Goal: Information Seeking & Learning: Learn about a topic

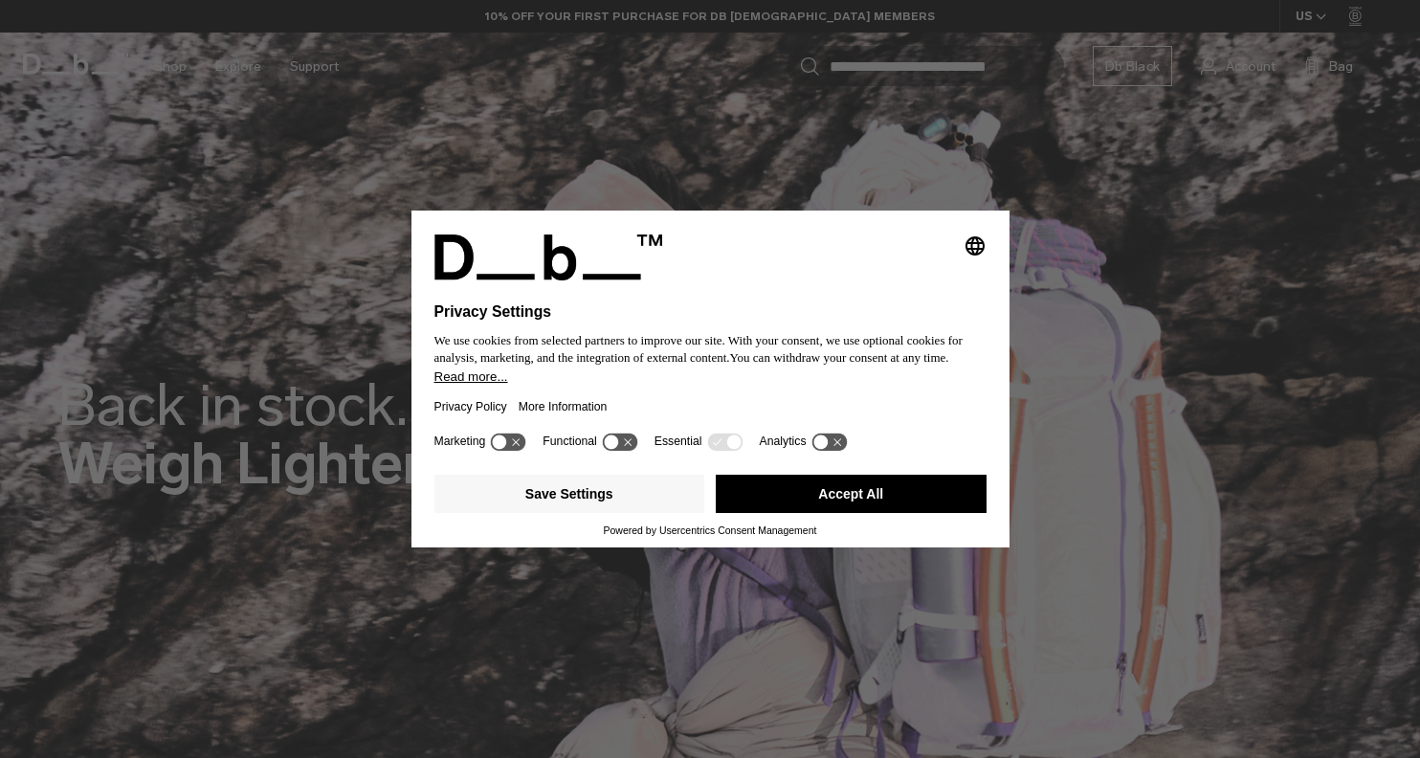
scroll to position [754, 0]
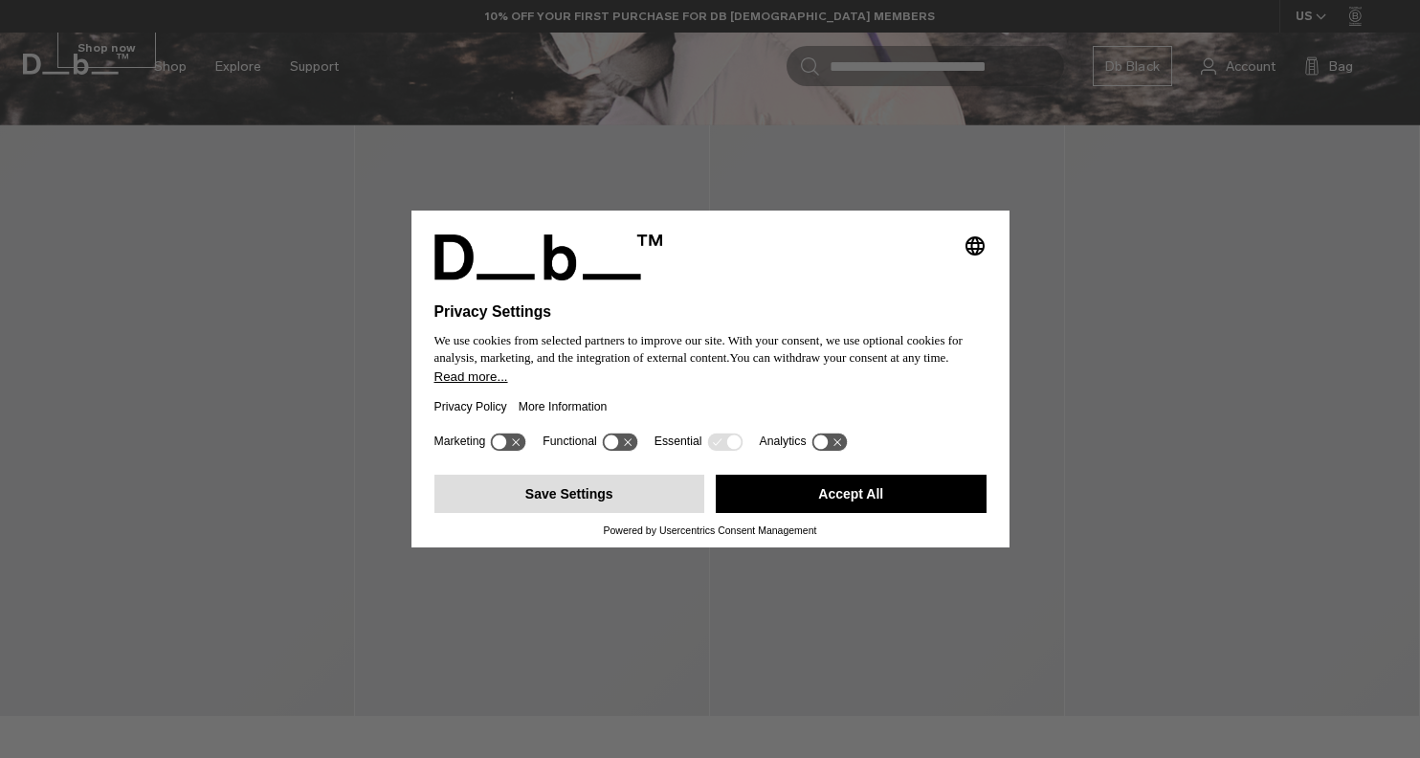
click at [635, 505] on button "Save Settings" at bounding box center [569, 494] width 271 height 38
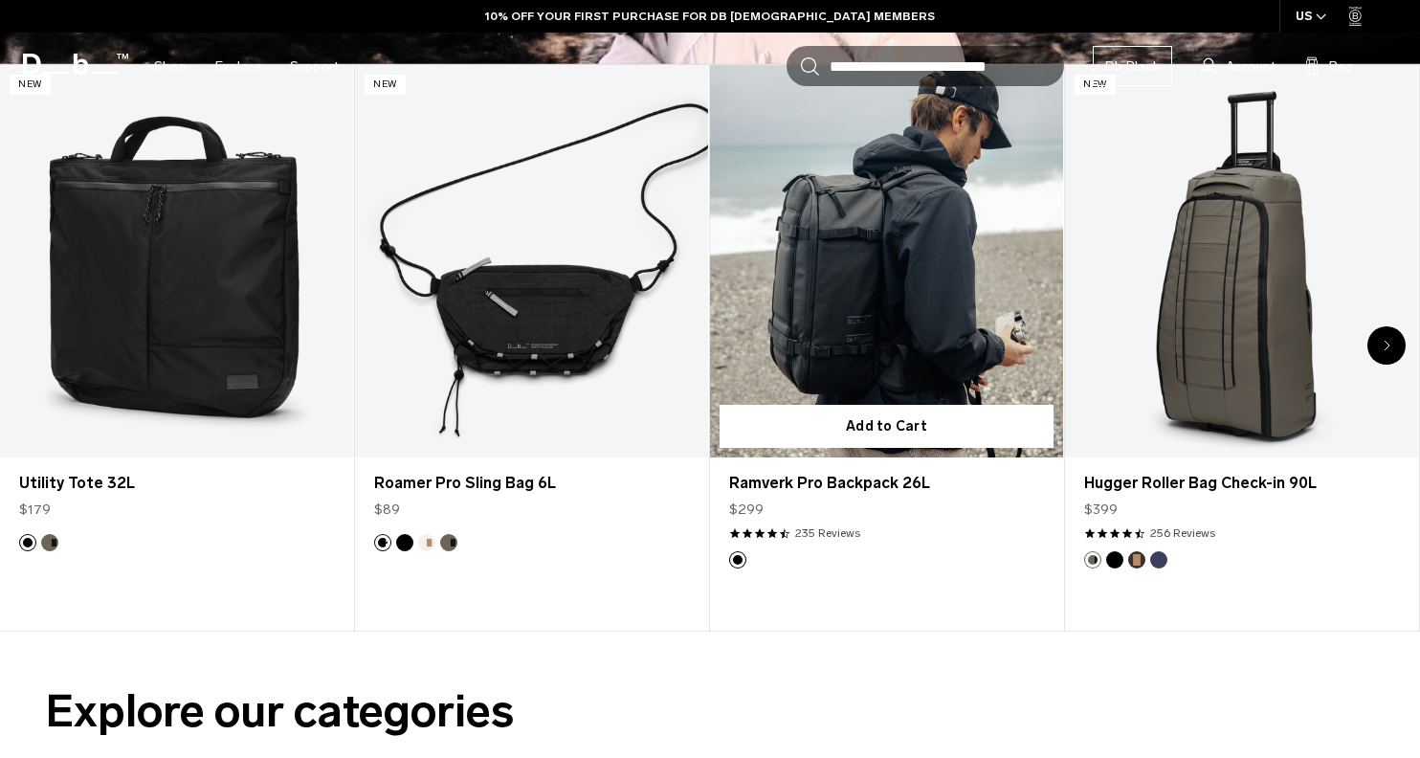
scroll to position [811, 0]
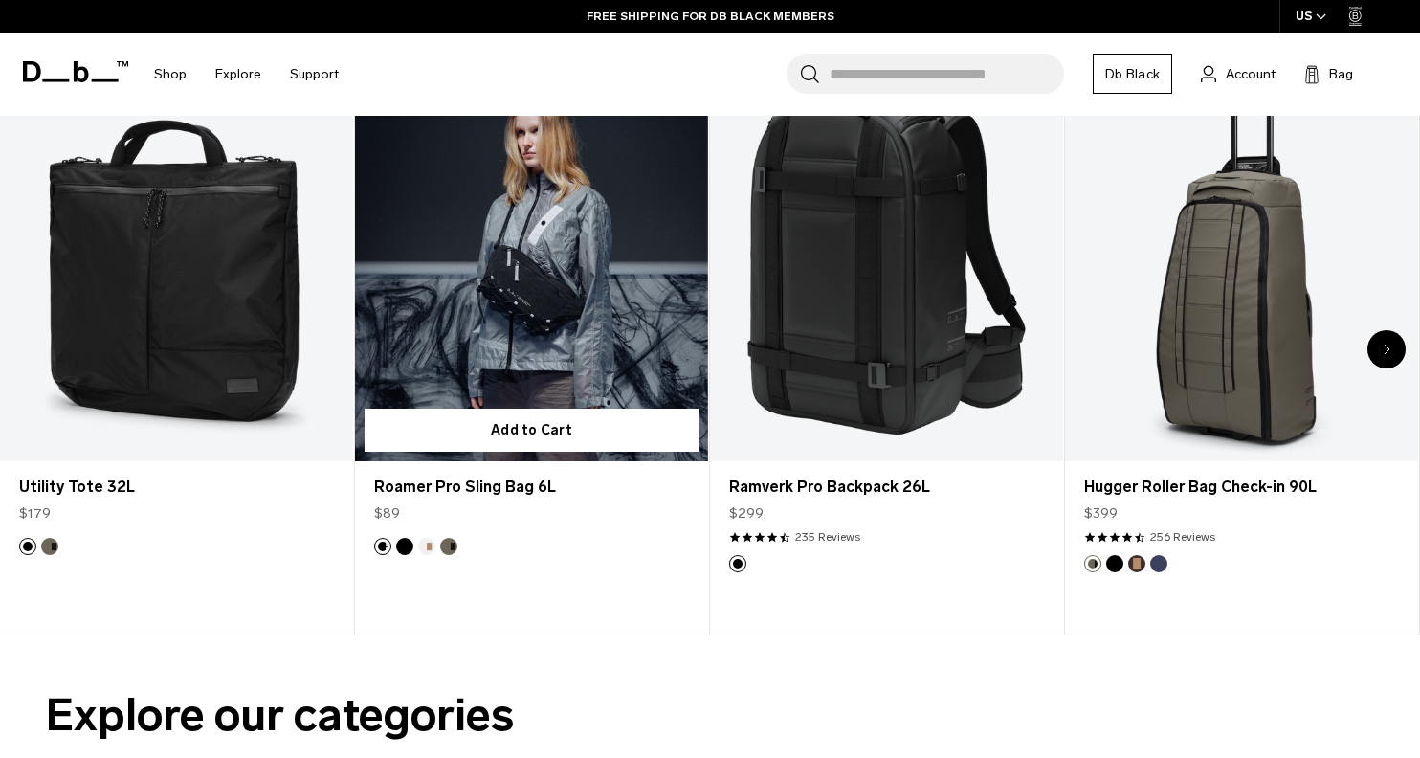
click at [542, 273] on link "Roamer Pro Sling Bag 6L" at bounding box center [531, 265] width 353 height 392
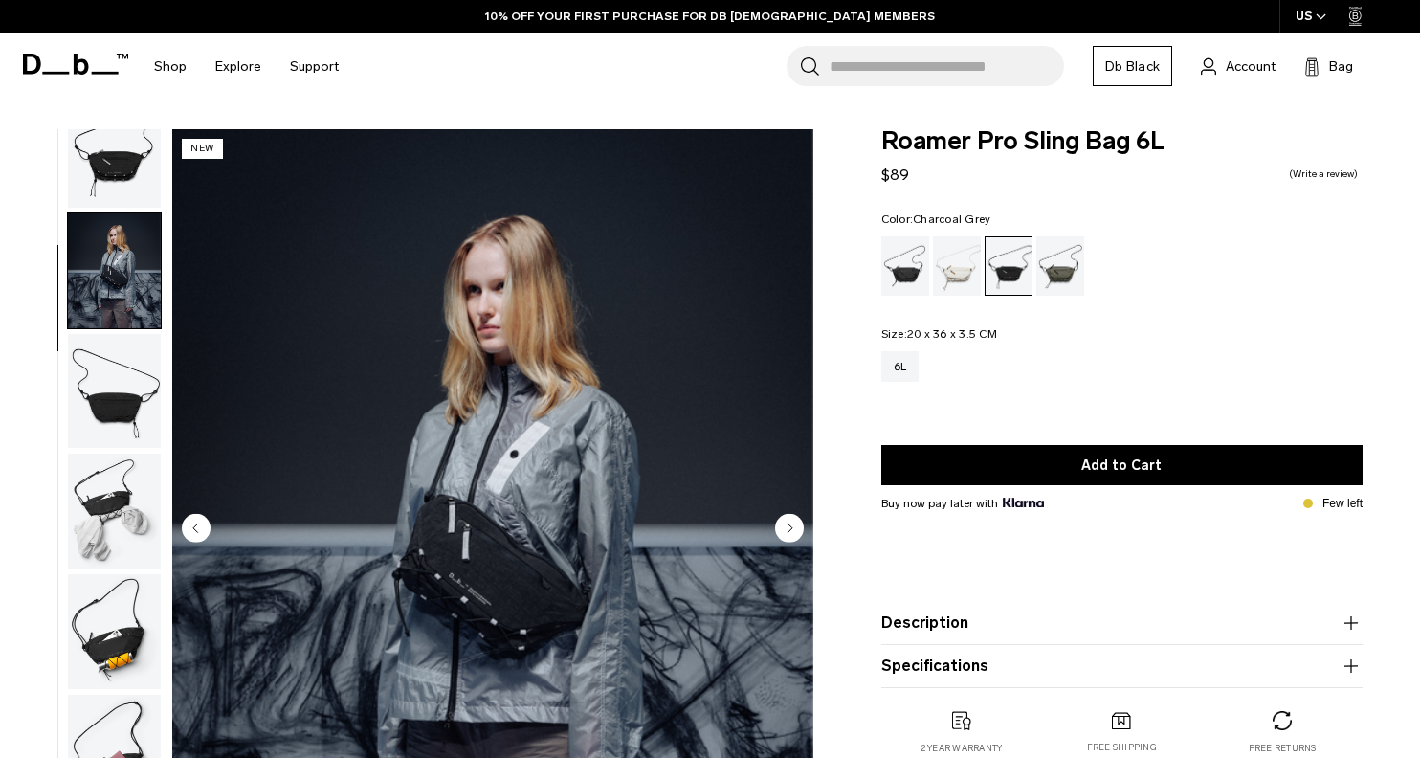
scroll to position [37, 0]
click at [100, 437] on img "button" at bounding box center [114, 391] width 93 height 115
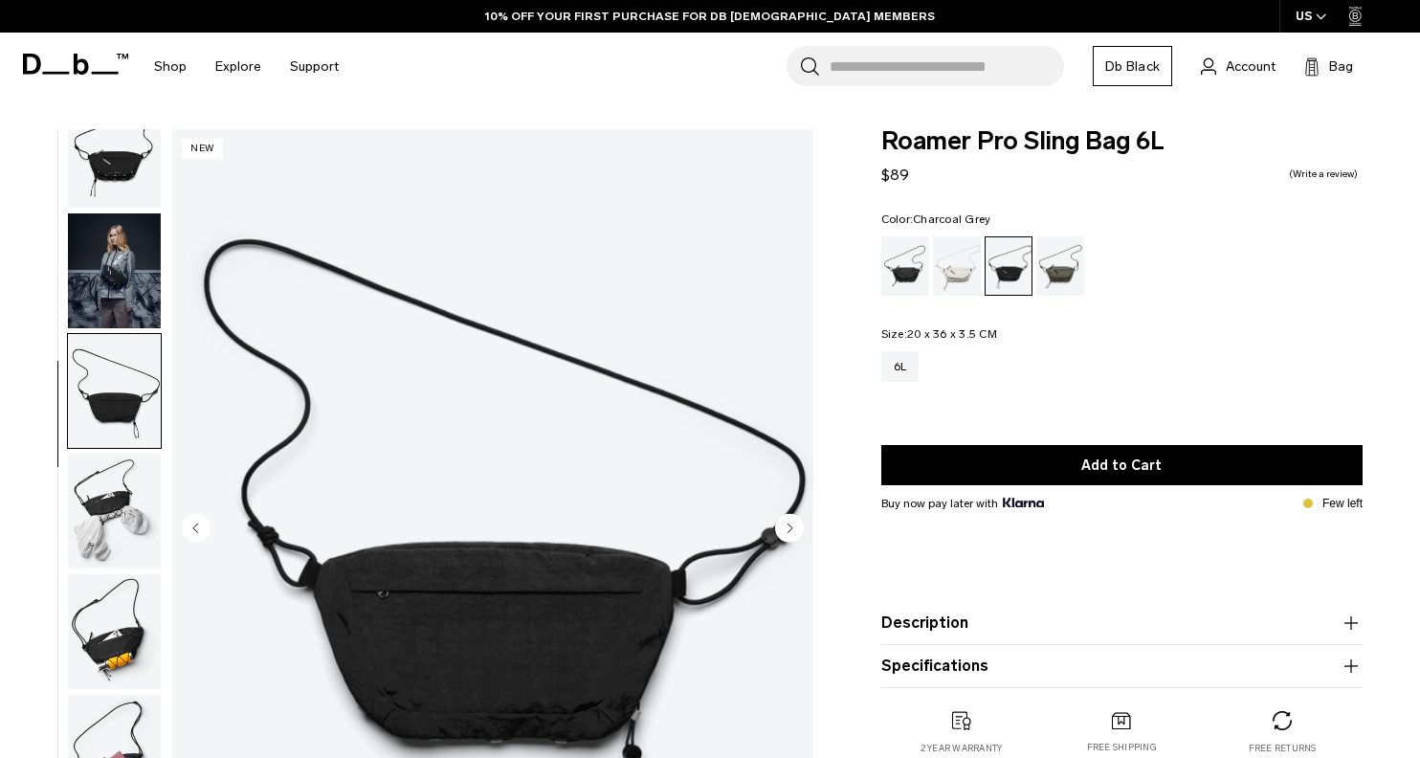
click at [96, 302] on img "button" at bounding box center [114, 270] width 93 height 115
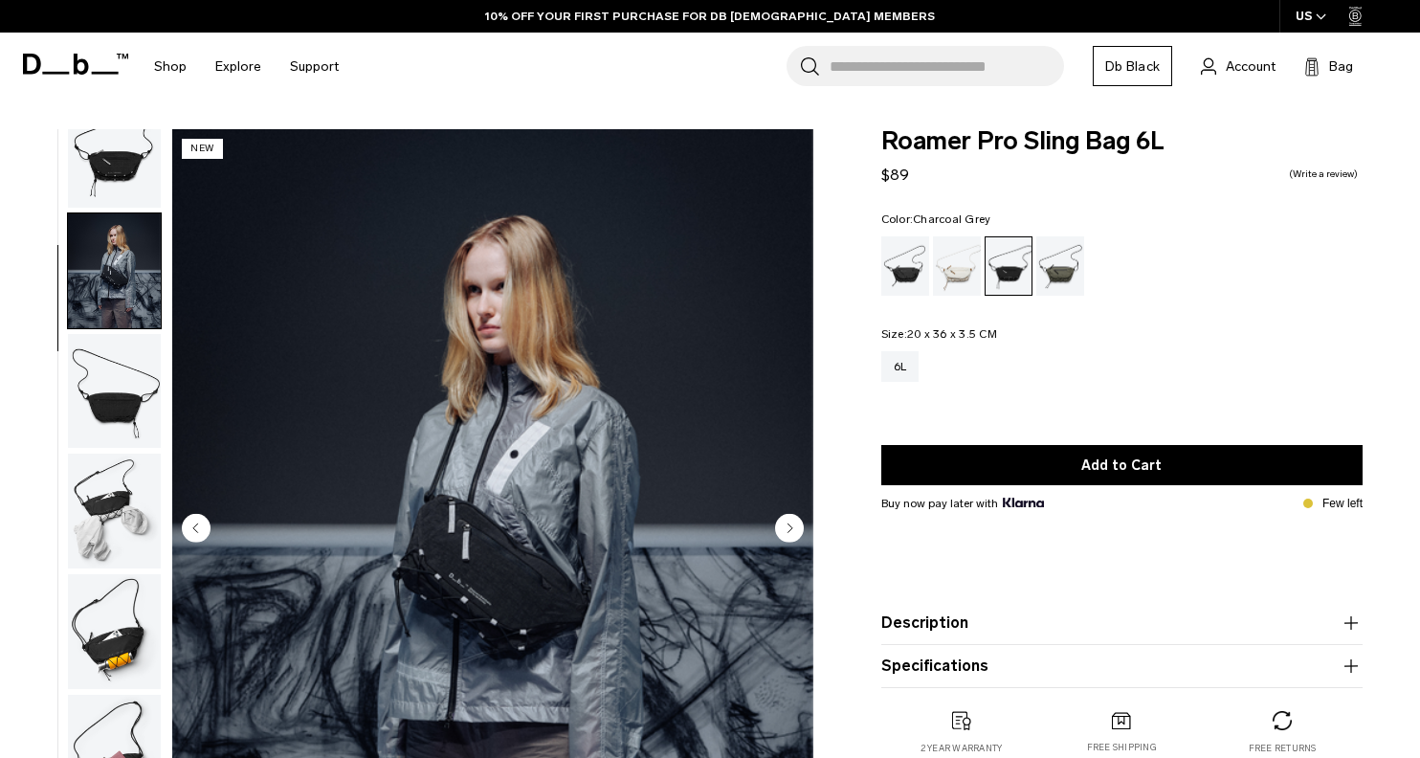
click at [102, 167] on img "button" at bounding box center [114, 150] width 93 height 115
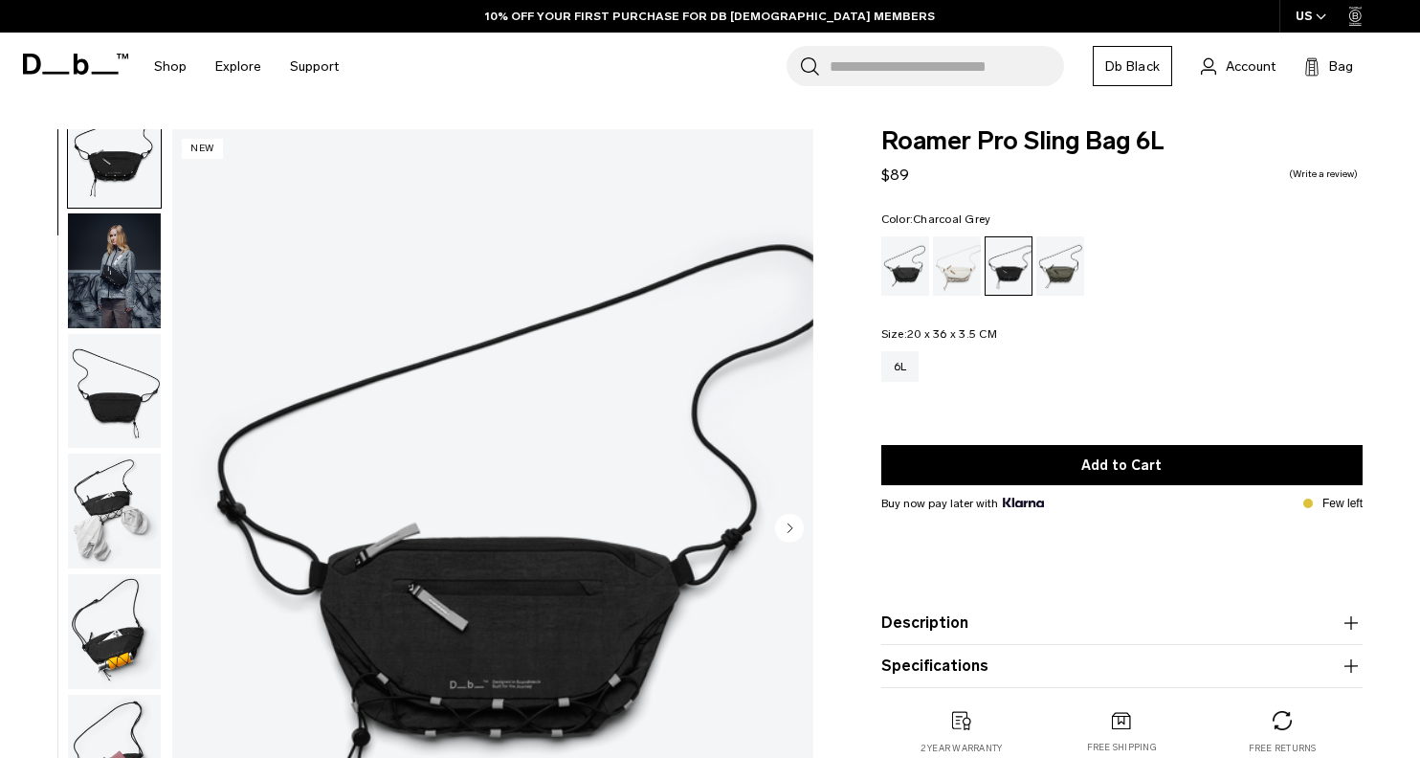
click at [122, 401] on img "button" at bounding box center [114, 391] width 93 height 115
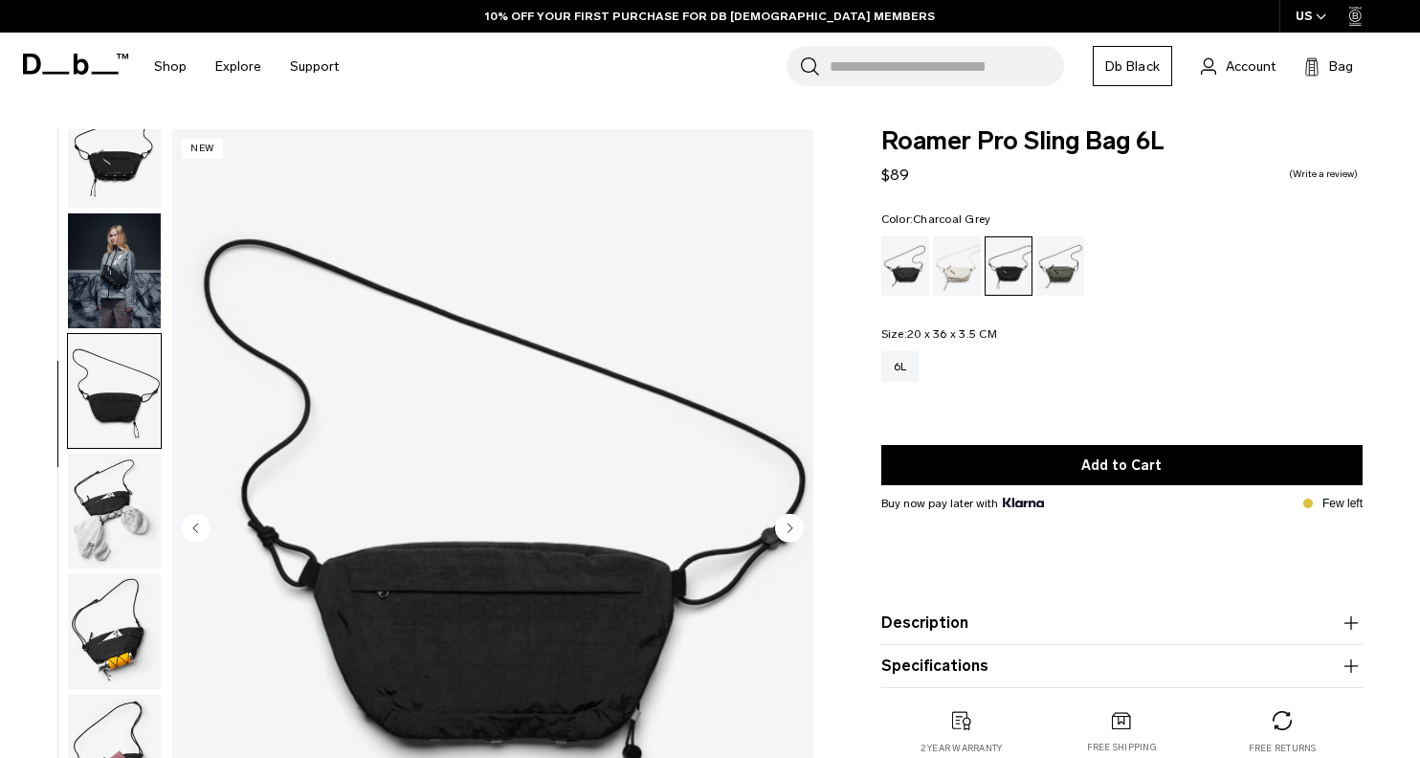
click at [122, 510] on img "button" at bounding box center [114, 511] width 93 height 115
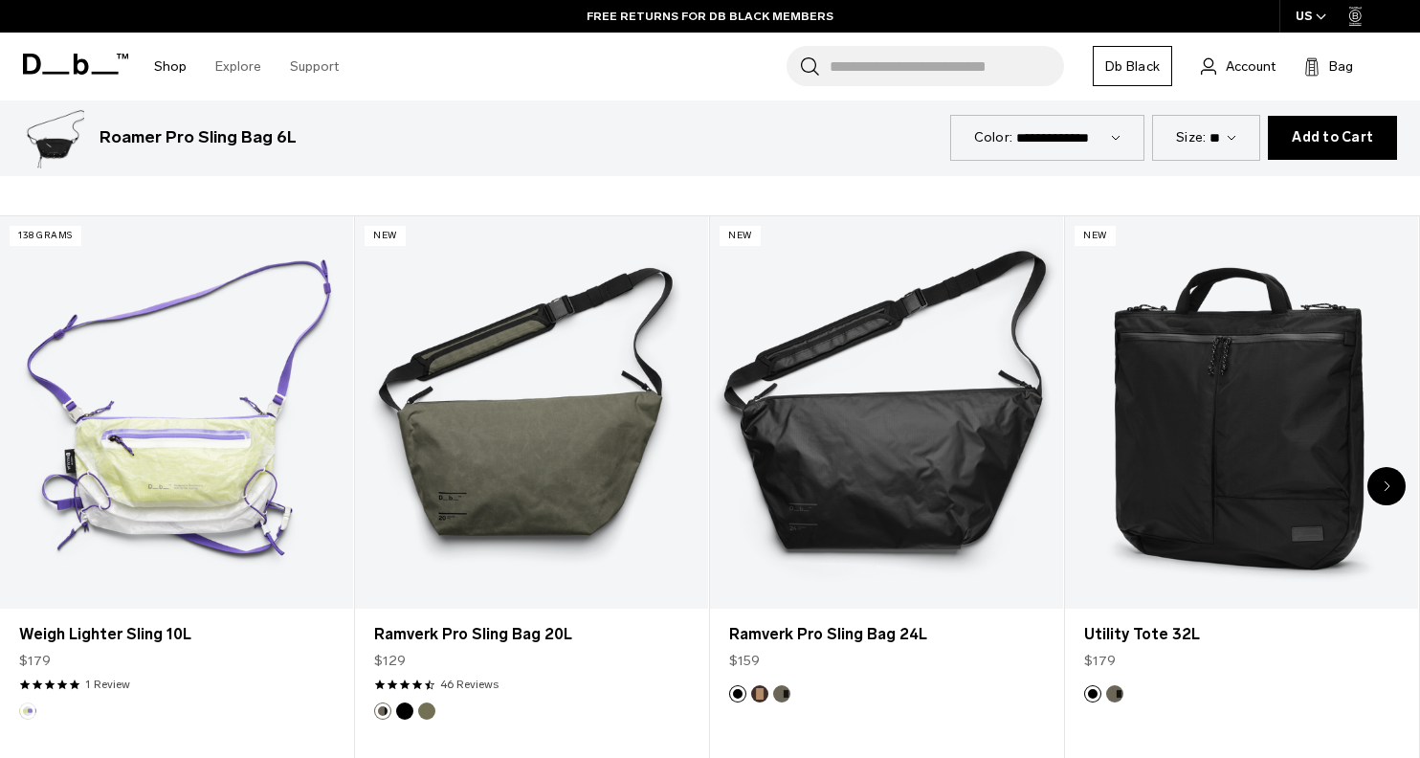
scroll to position [2757, 0]
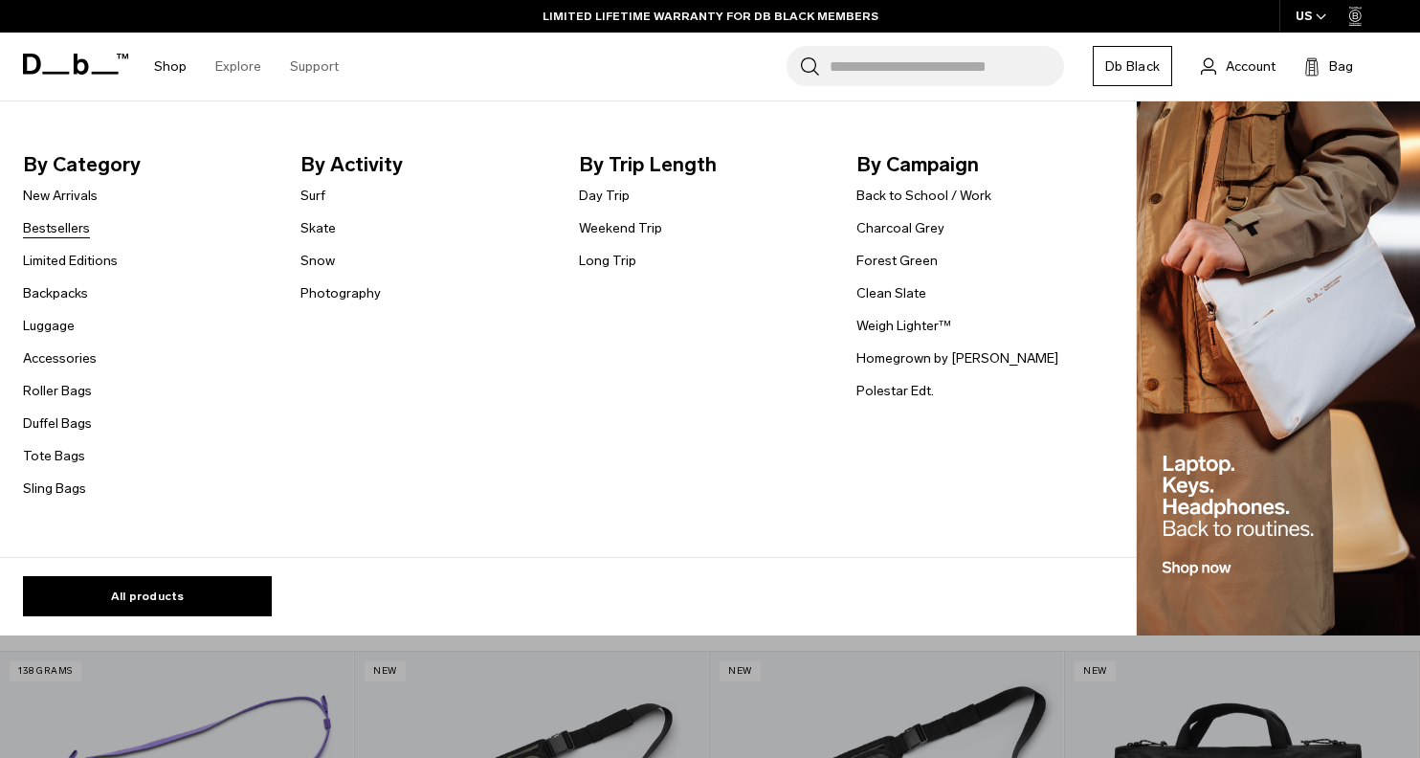
click at [66, 227] on link "Bestsellers" at bounding box center [56, 228] width 67 height 20
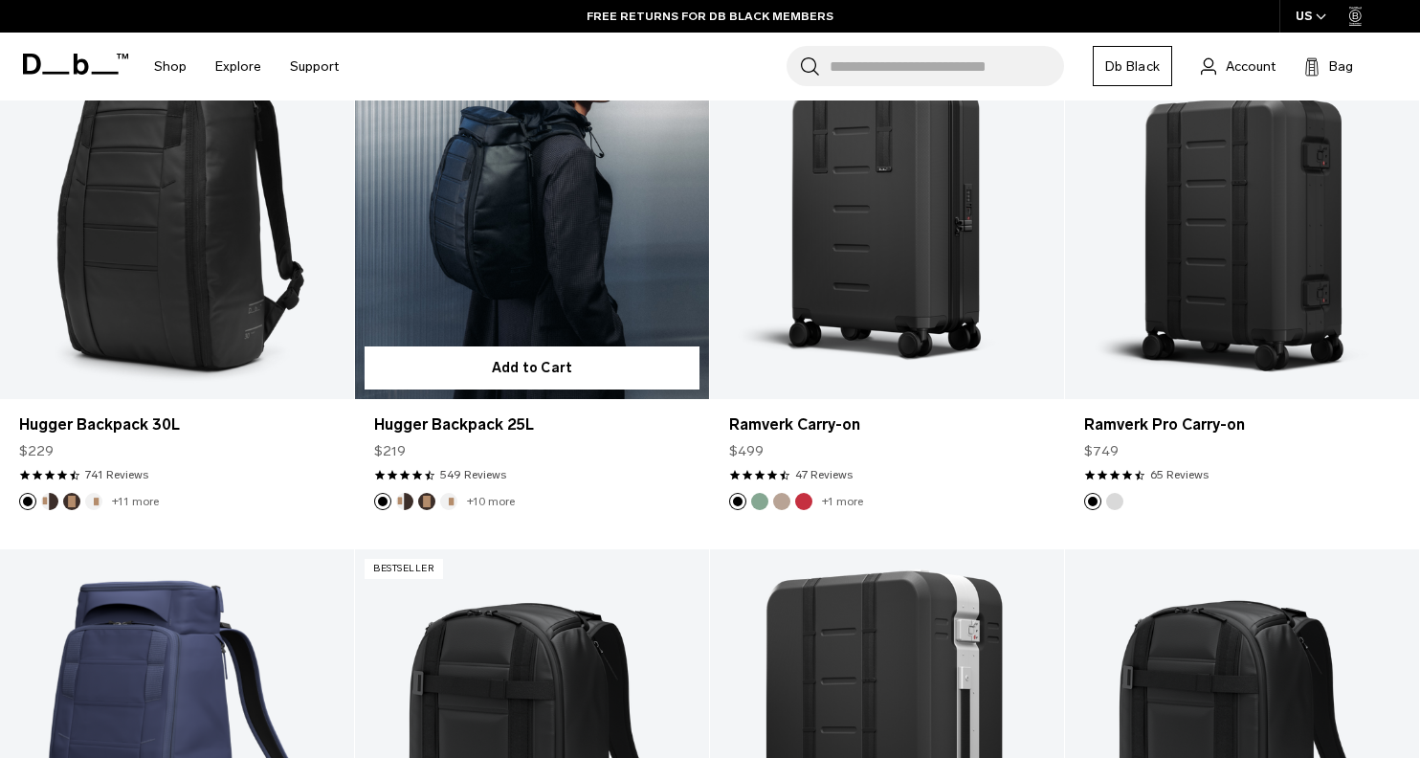
scroll to position [606, 0]
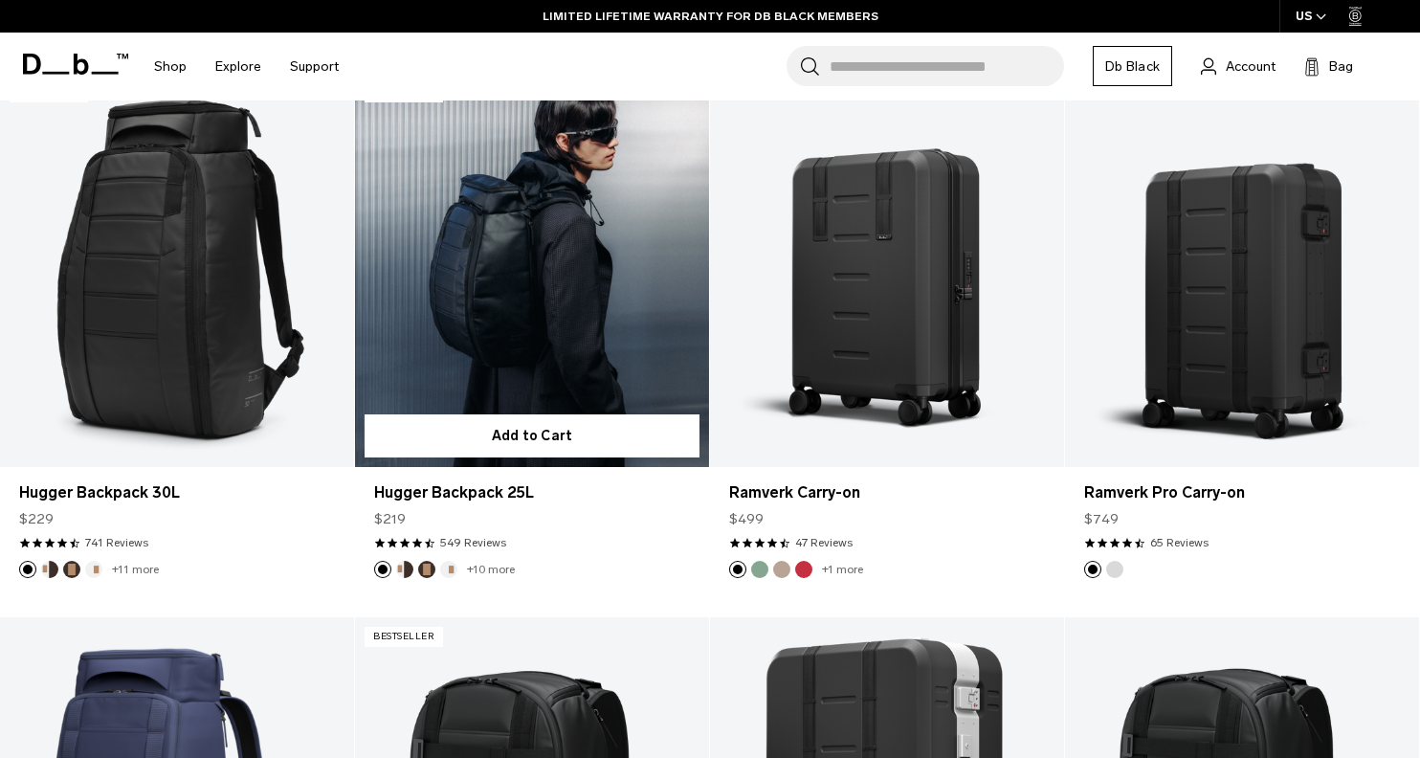
click at [446, 568] on button "Oatmilk" at bounding box center [448, 569] width 17 height 17
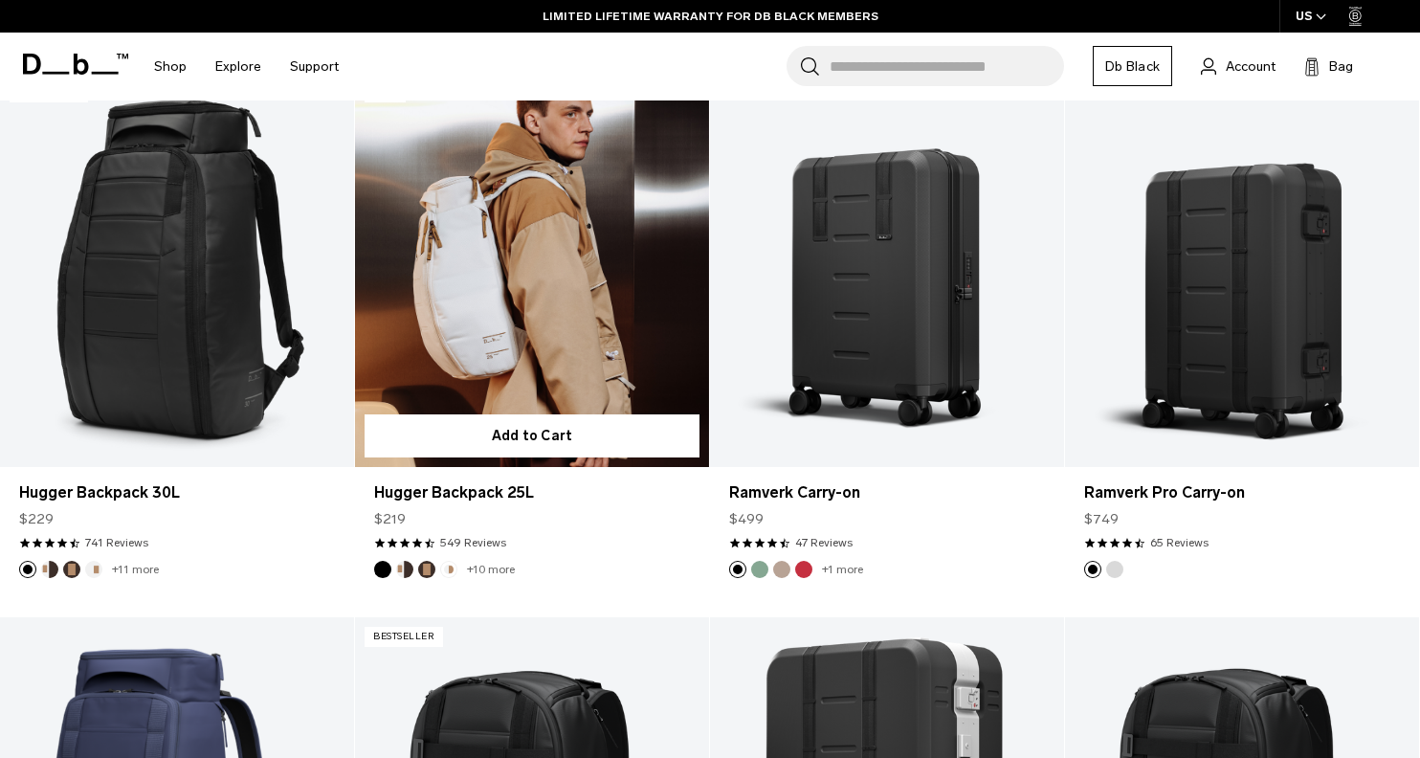
click at [431, 566] on button "Espresso" at bounding box center [426, 569] width 17 height 17
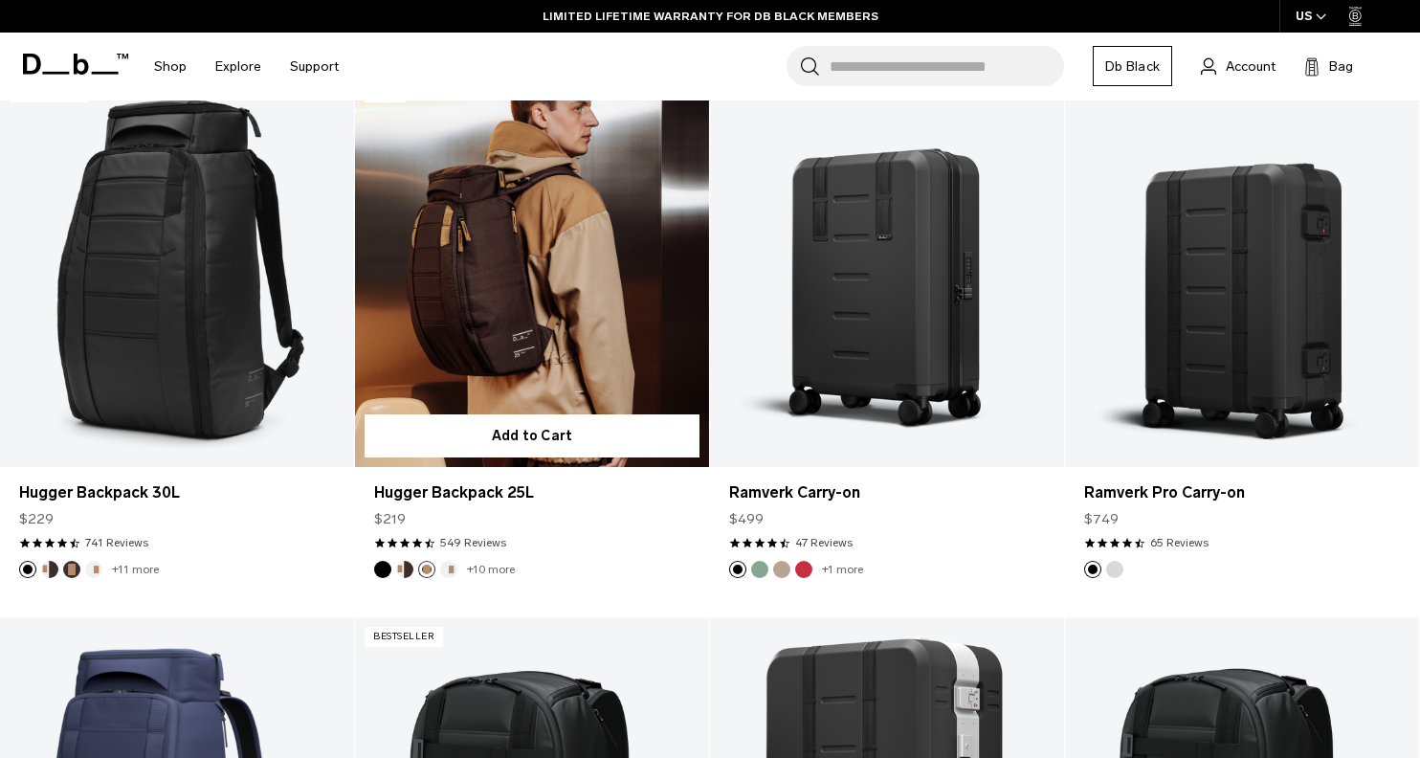
click at [449, 567] on button "Oatmilk" at bounding box center [448, 569] width 17 height 17
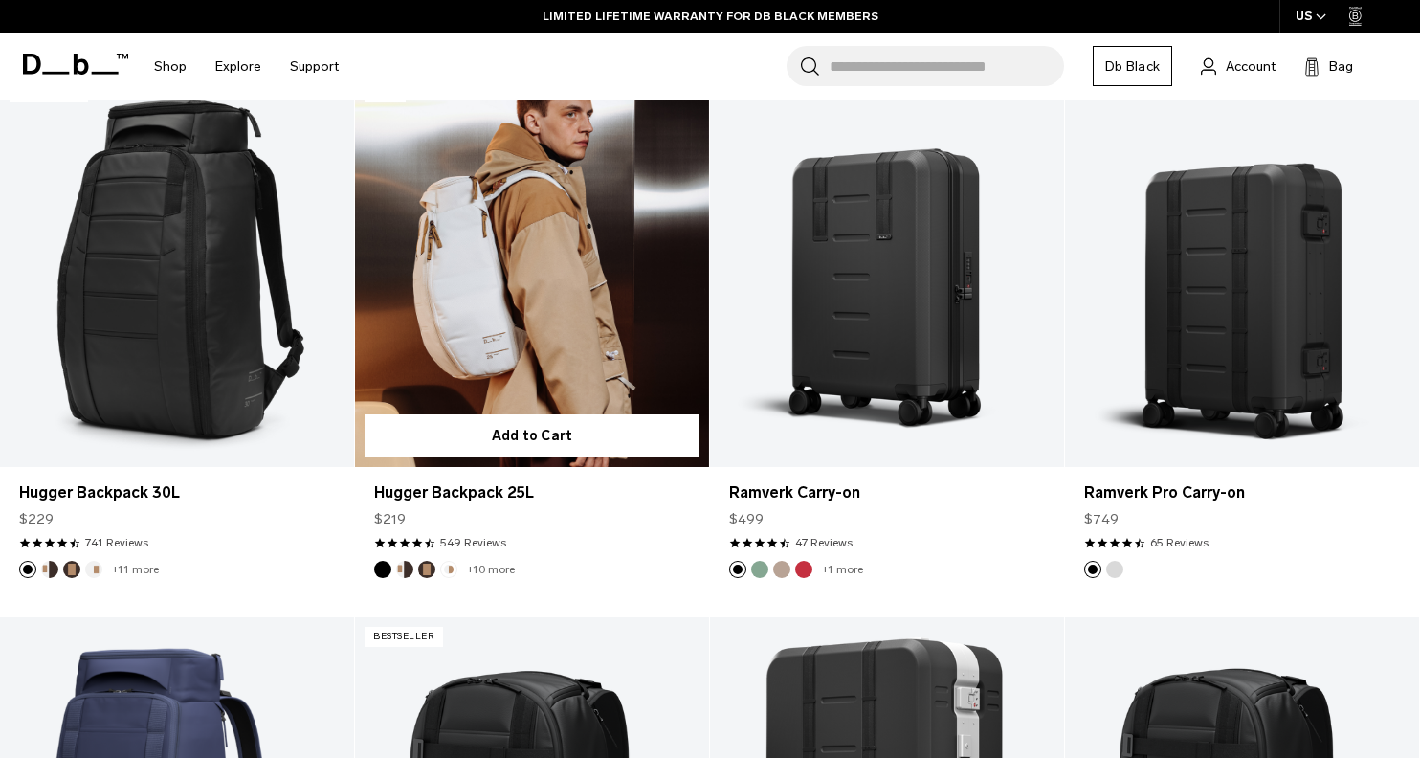
click at [574, 253] on link "Hugger Backpack 25L Oatmilk" at bounding box center [532, 269] width 354 height 393
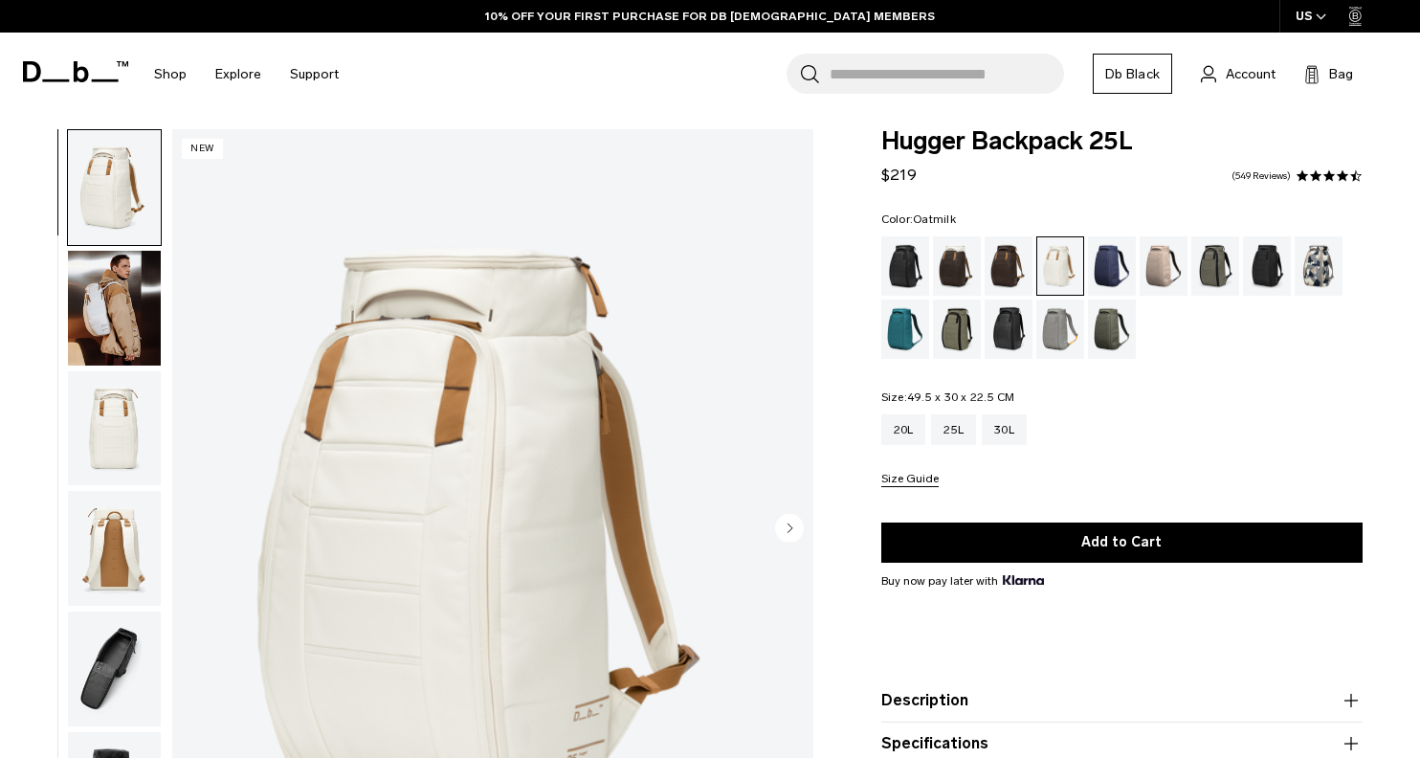
scroll to position [105, 0]
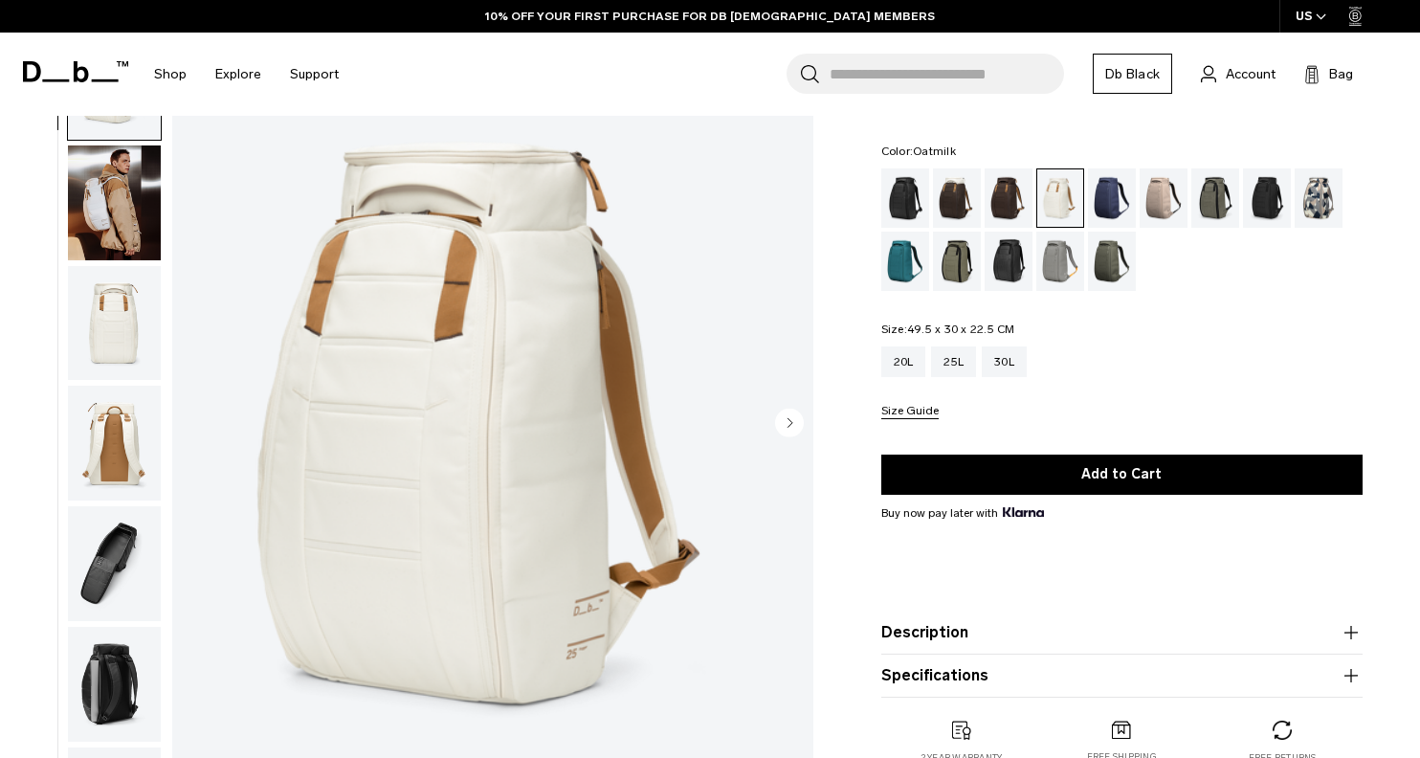
click at [122, 321] on img "button" at bounding box center [114, 323] width 93 height 115
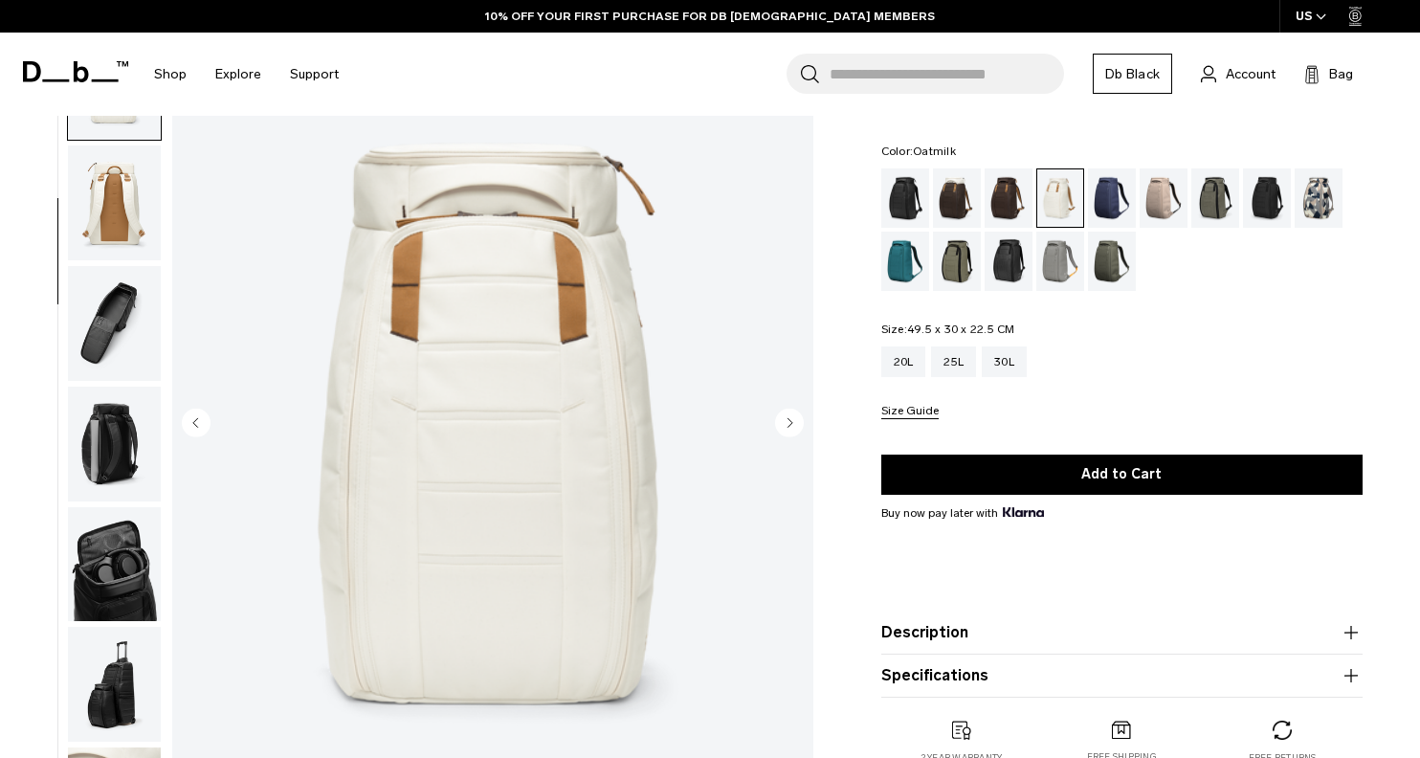
click at [107, 373] on img "button" at bounding box center [114, 323] width 93 height 115
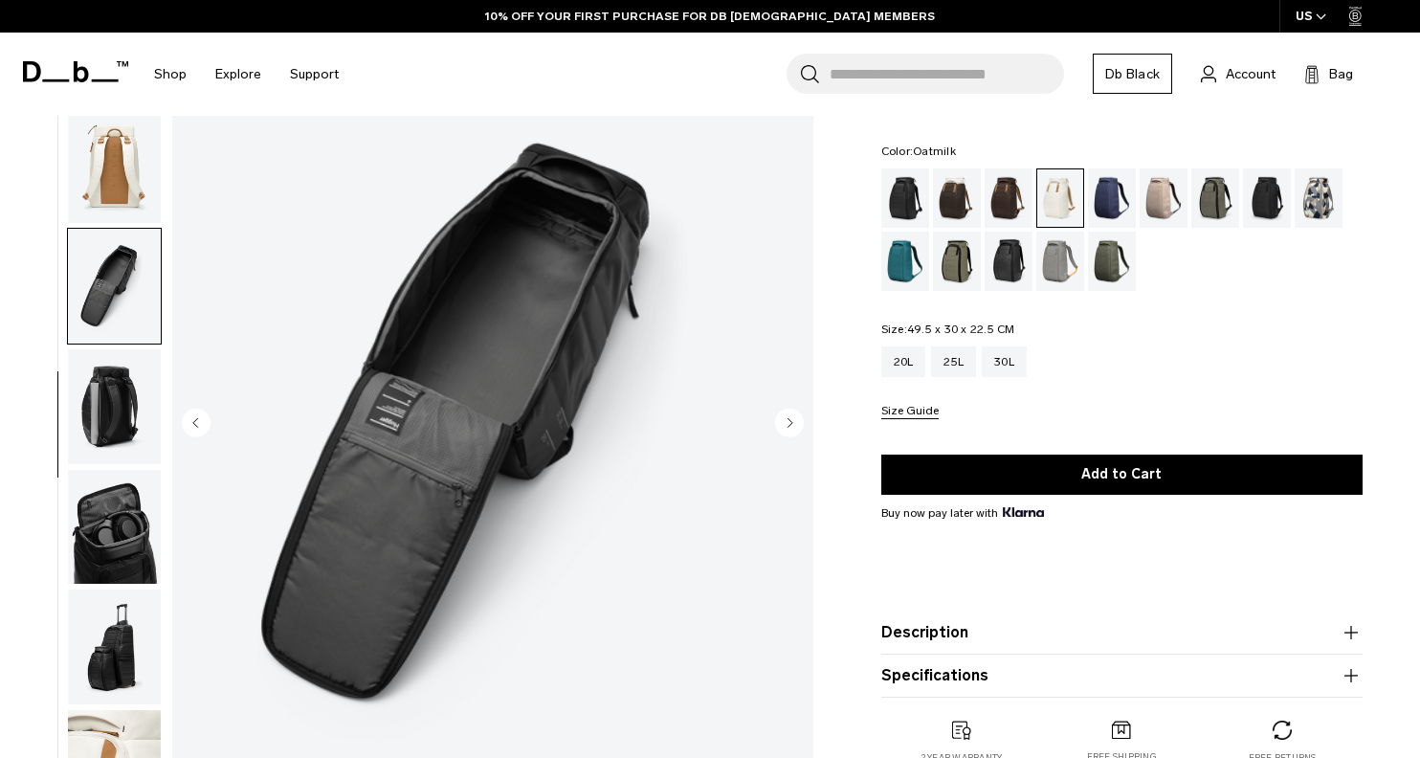
scroll to position [278, 0]
click at [110, 409] on img "button" at bounding box center [114, 405] width 93 height 115
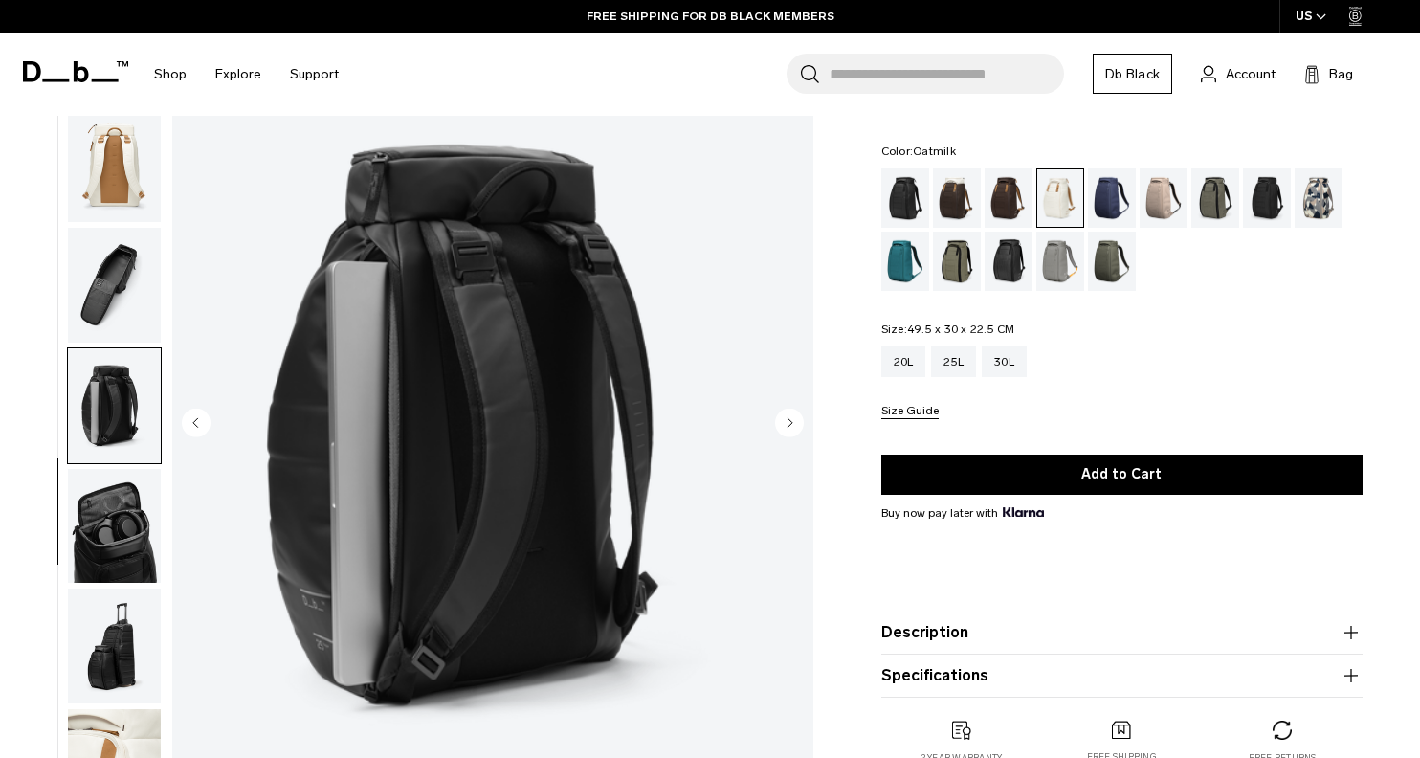
click at [111, 472] on img "button" at bounding box center [114, 526] width 93 height 115
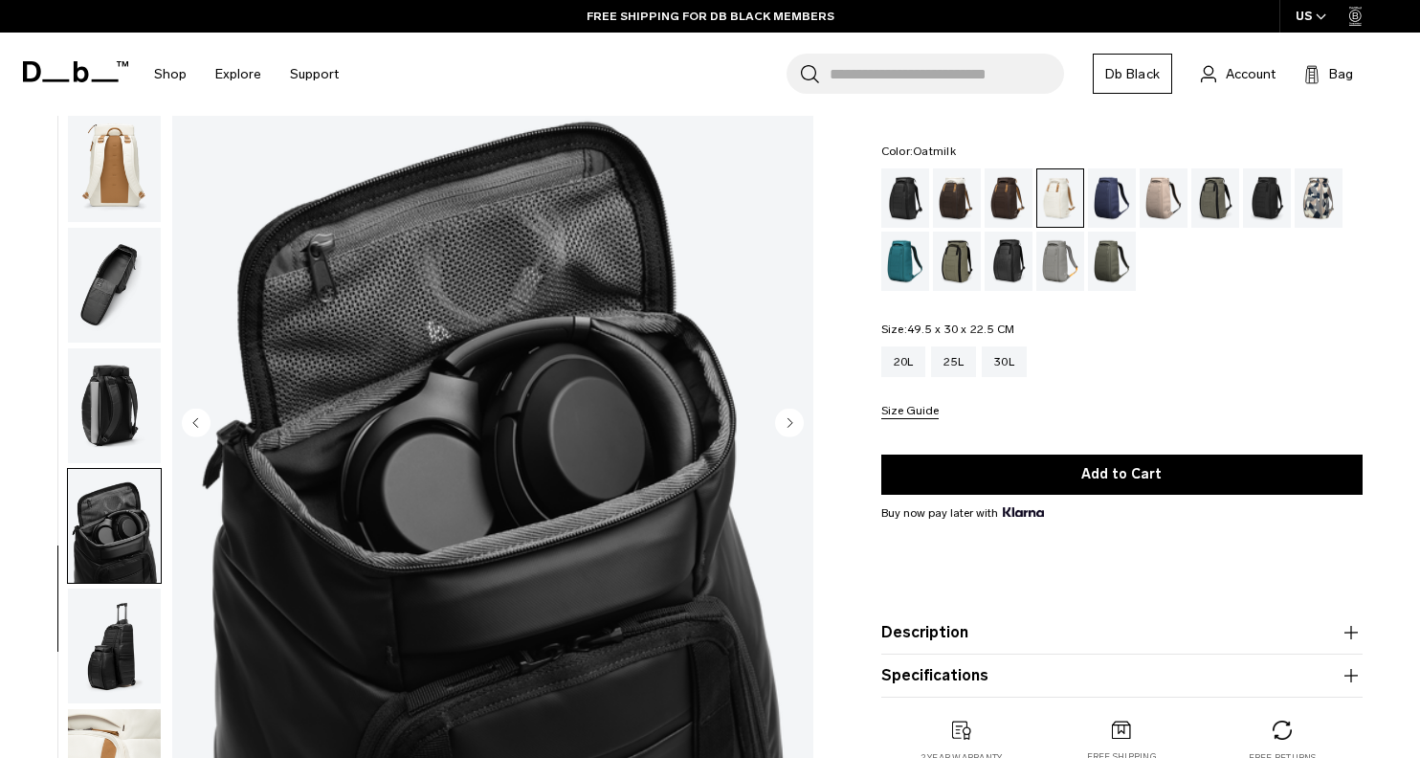
click at [107, 531] on img "button" at bounding box center [114, 526] width 93 height 115
click at [119, 657] on img "button" at bounding box center [114, 645] width 93 height 115
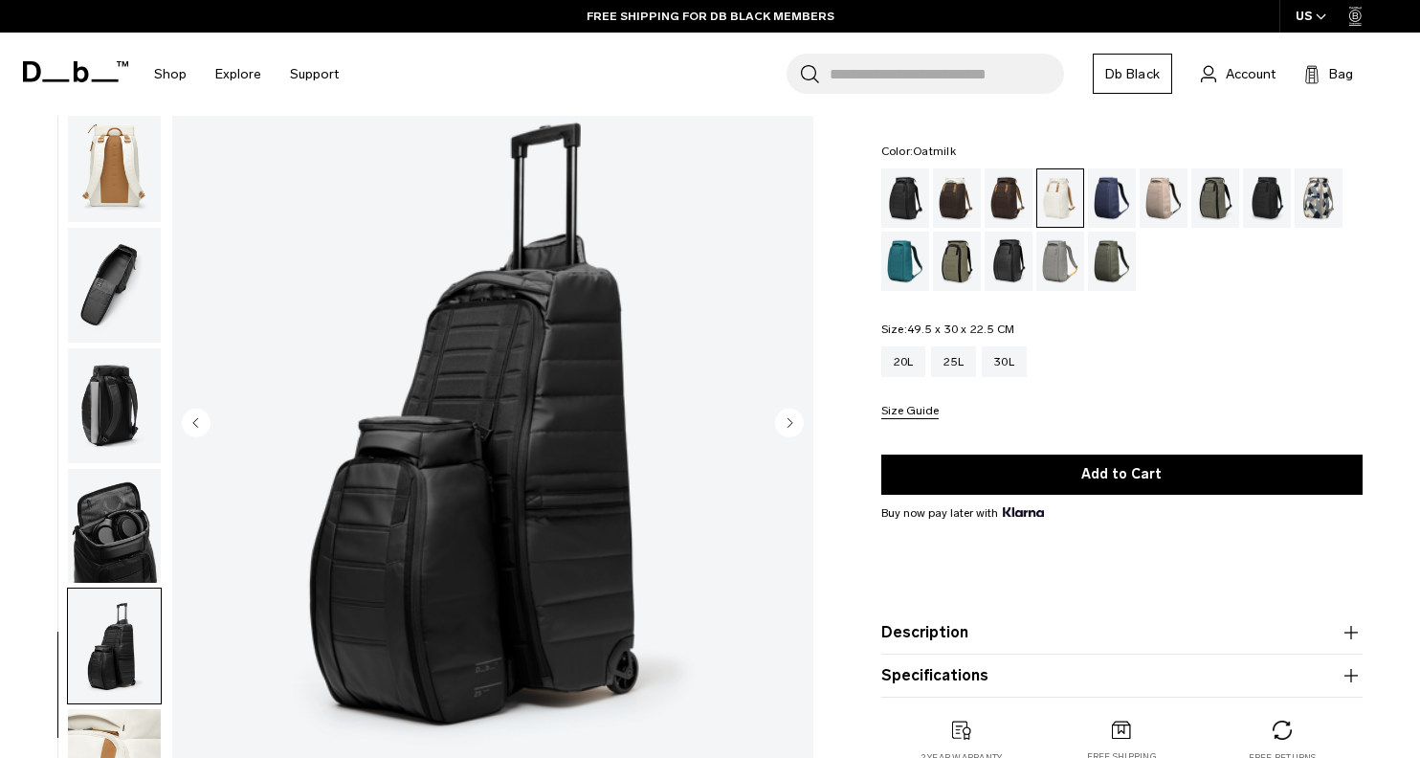
click at [117, 710] on img "button" at bounding box center [114, 766] width 93 height 115
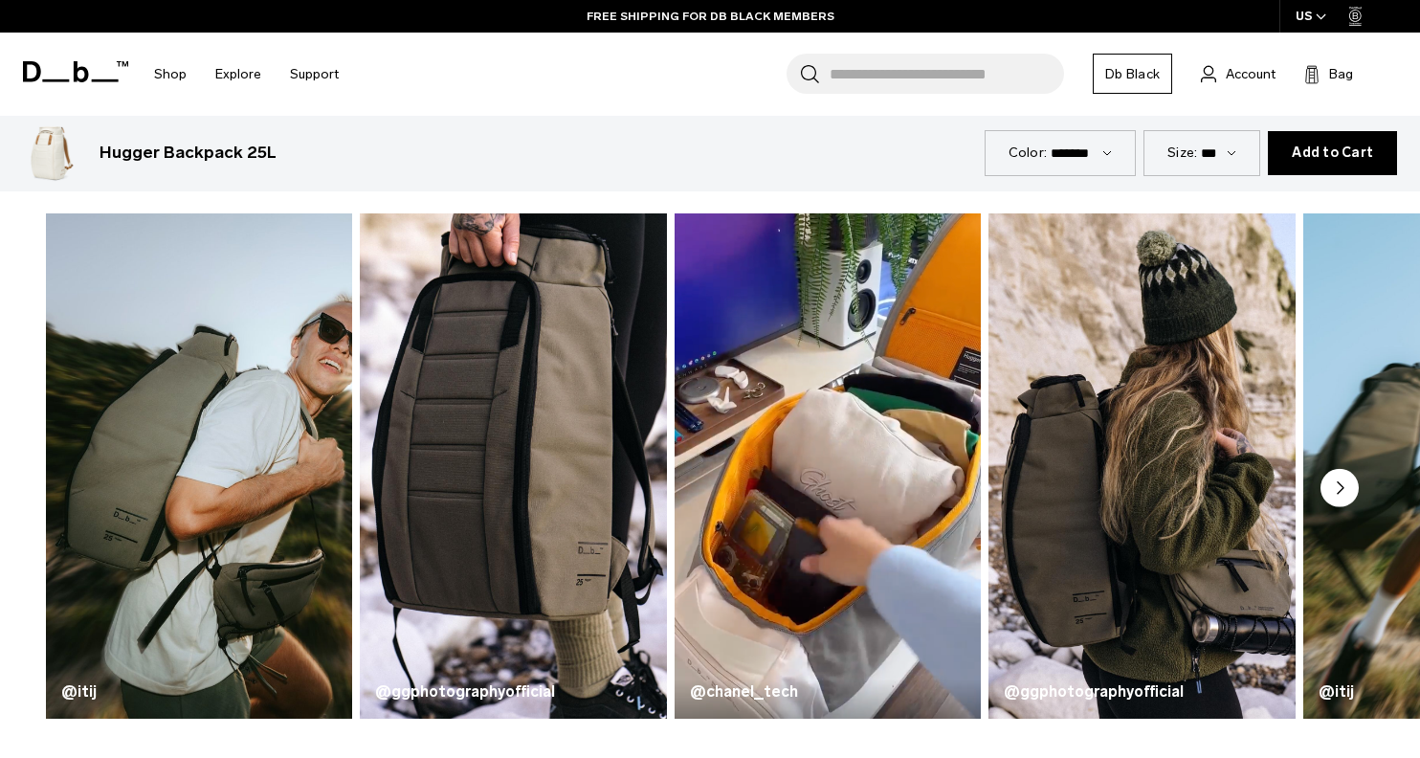
scroll to position [869, 0]
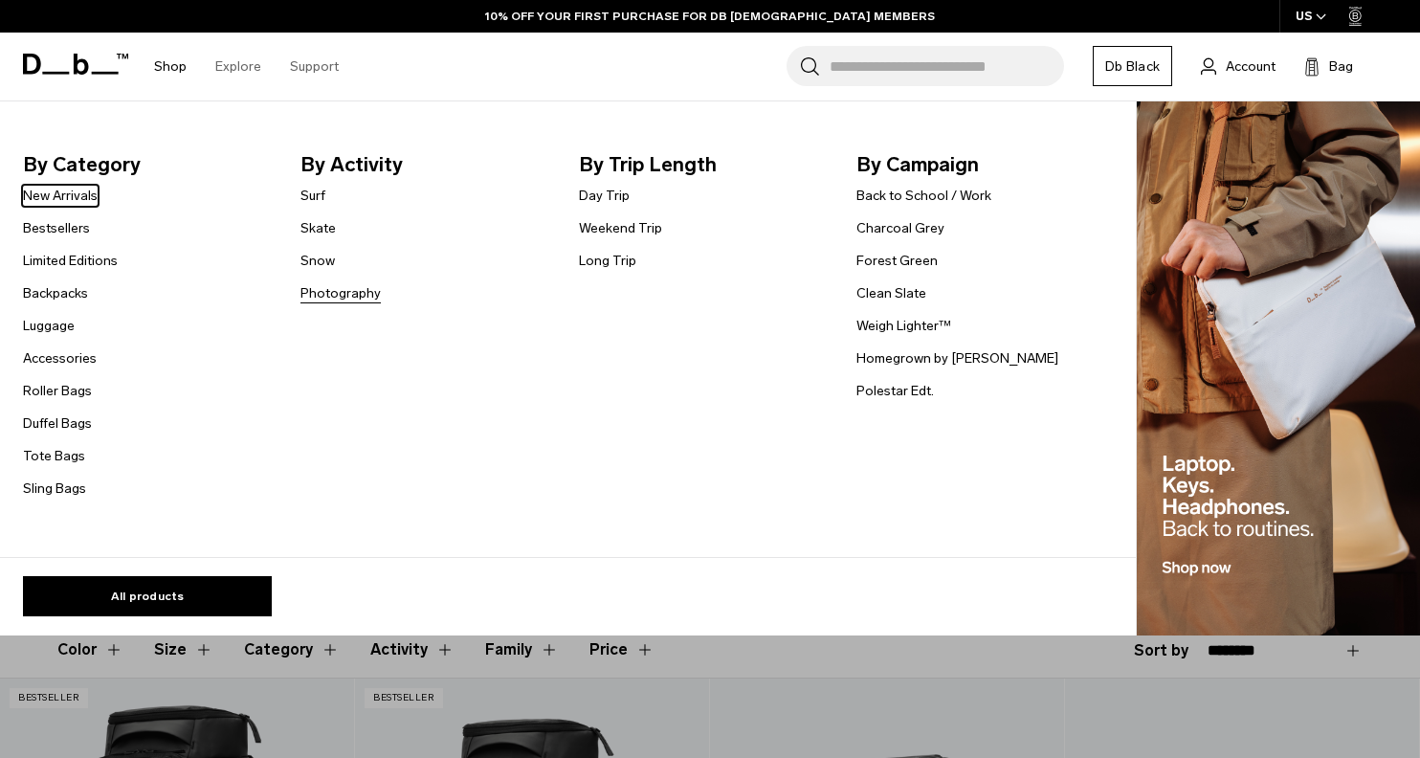
click at [325, 296] on link "Photography" at bounding box center [340, 293] width 80 height 20
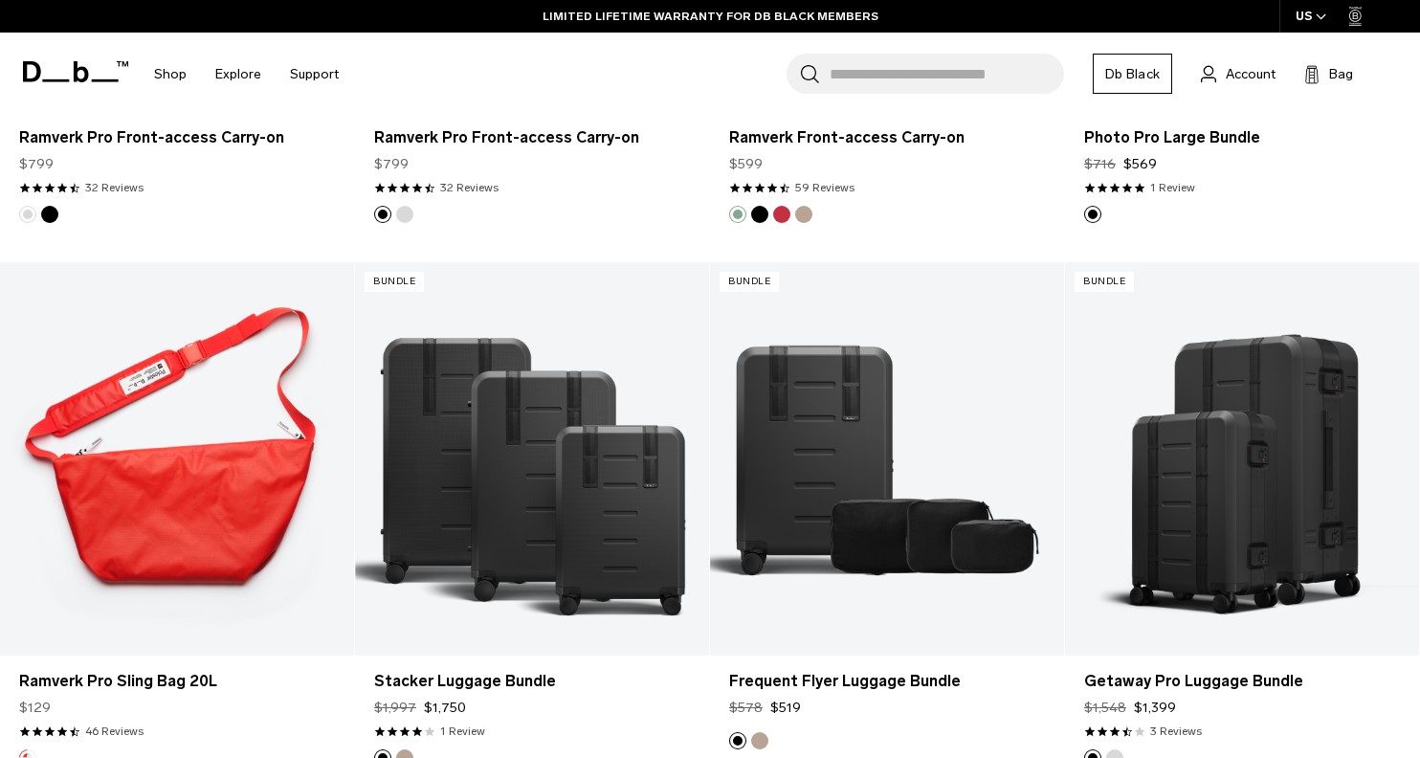
scroll to position [2394, 0]
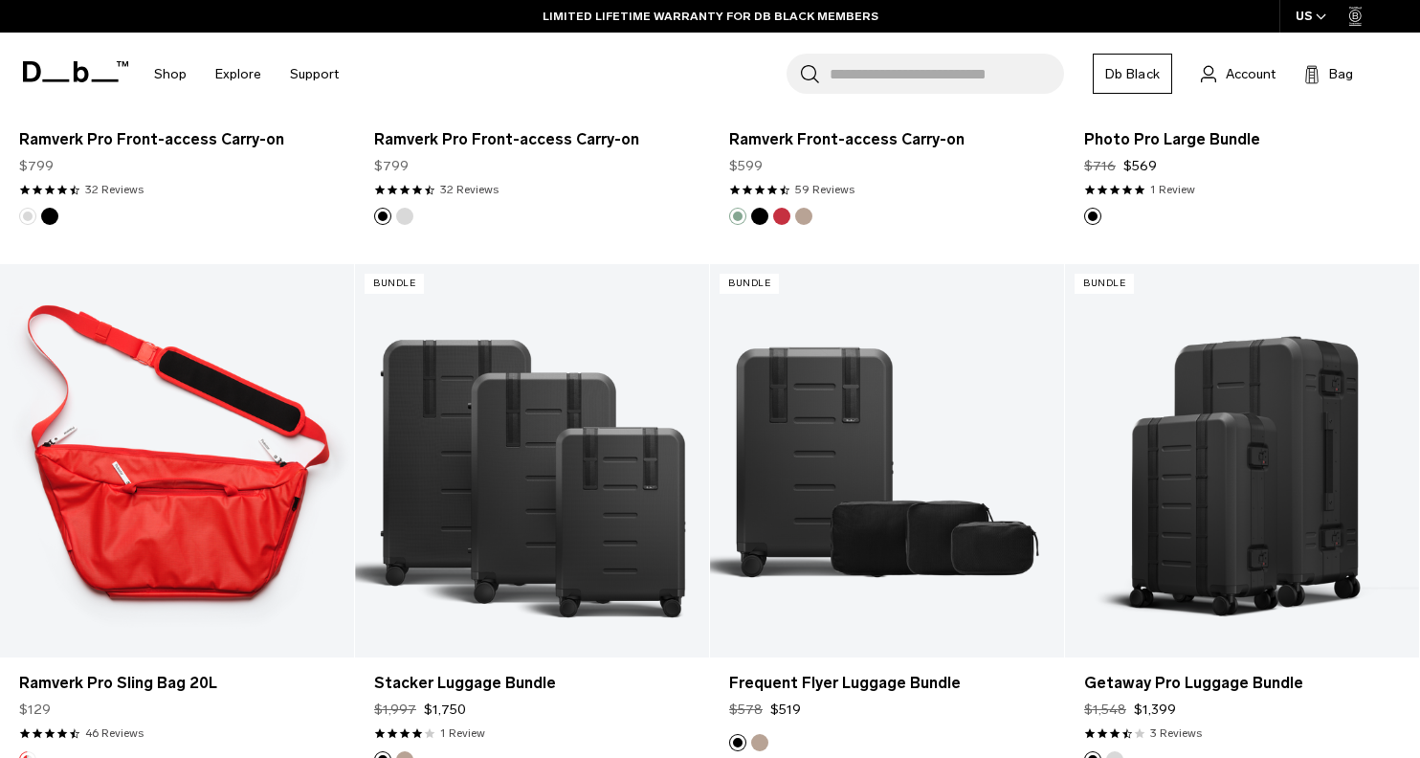
click at [185, 531] on link "Ramverk Pro Sling Bag 20L" at bounding box center [177, 460] width 354 height 393
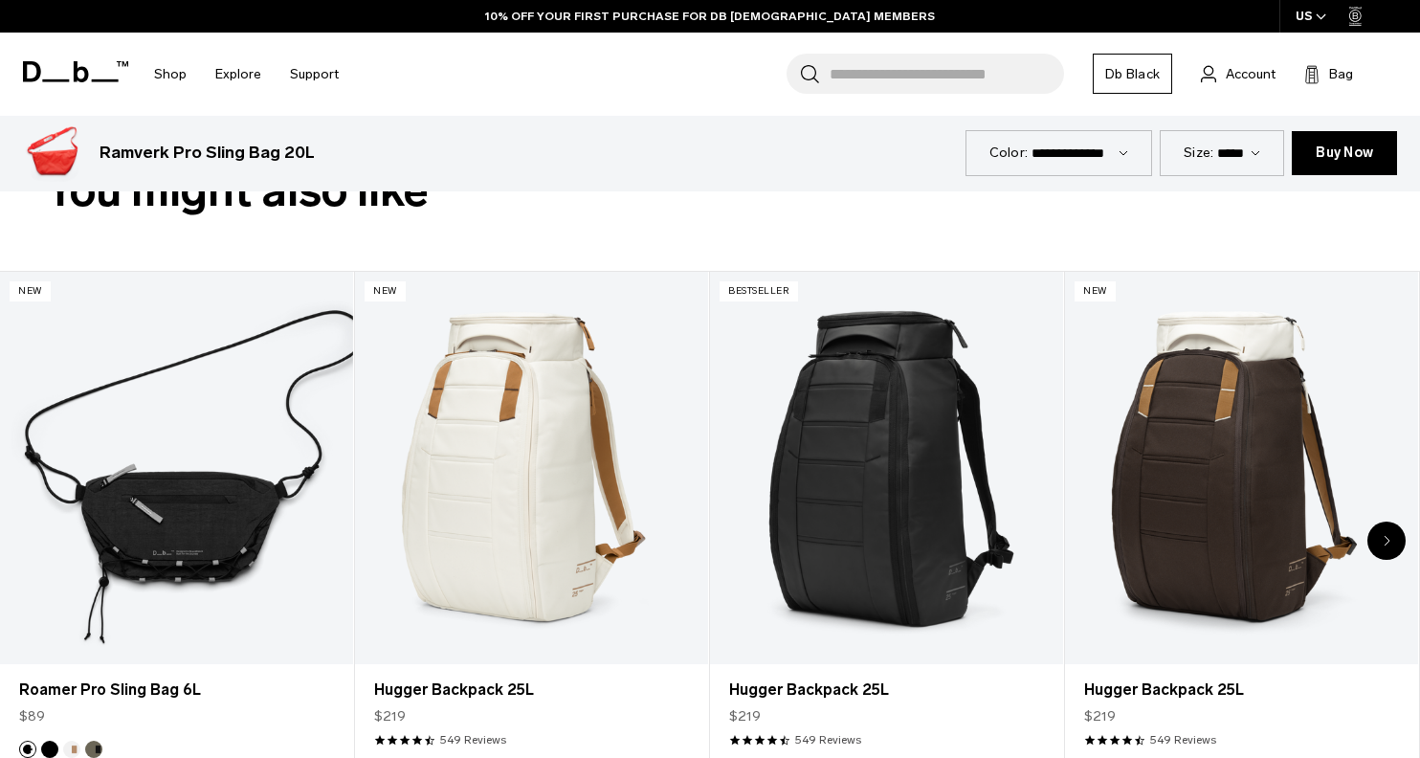
scroll to position [827, 0]
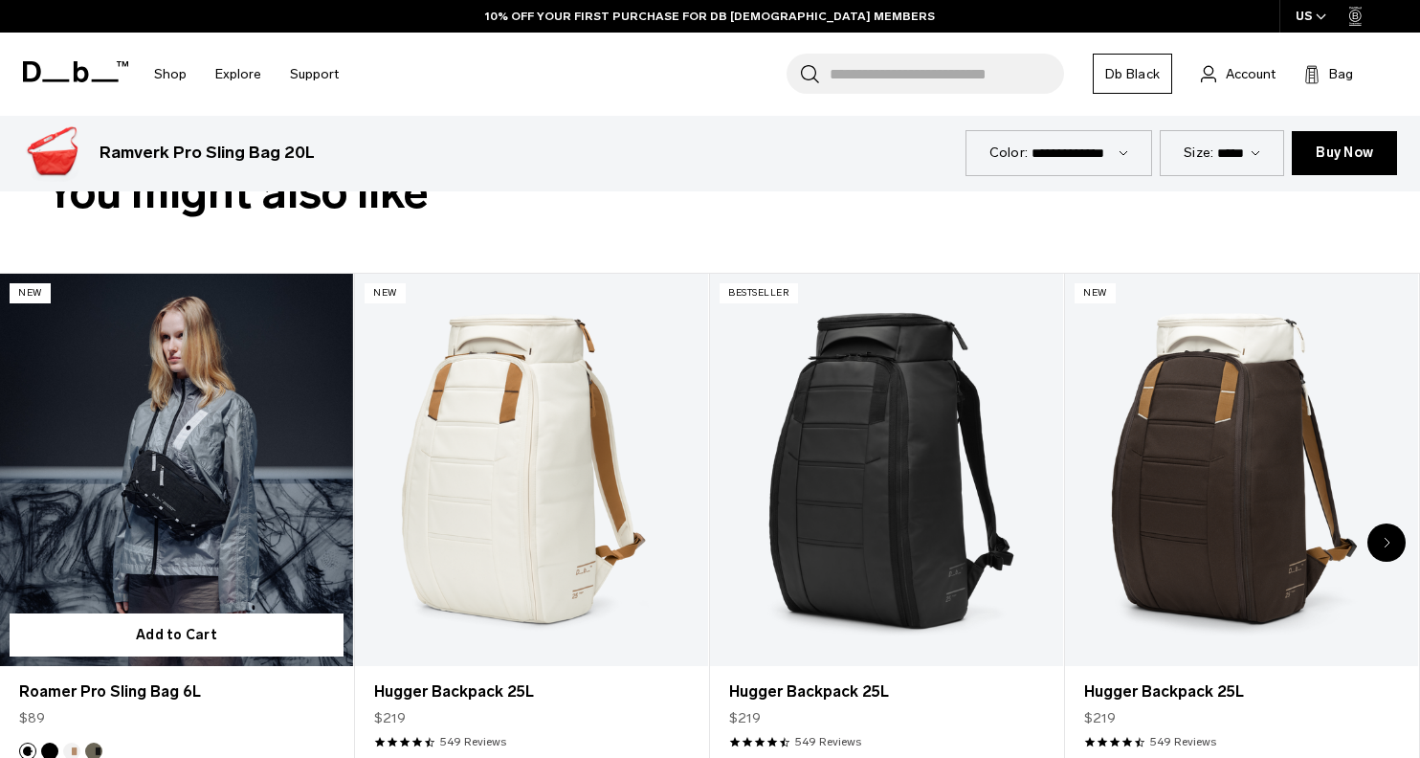
click at [185, 535] on link "Roamer Pro Sling Bag 6L" at bounding box center [176, 470] width 353 height 392
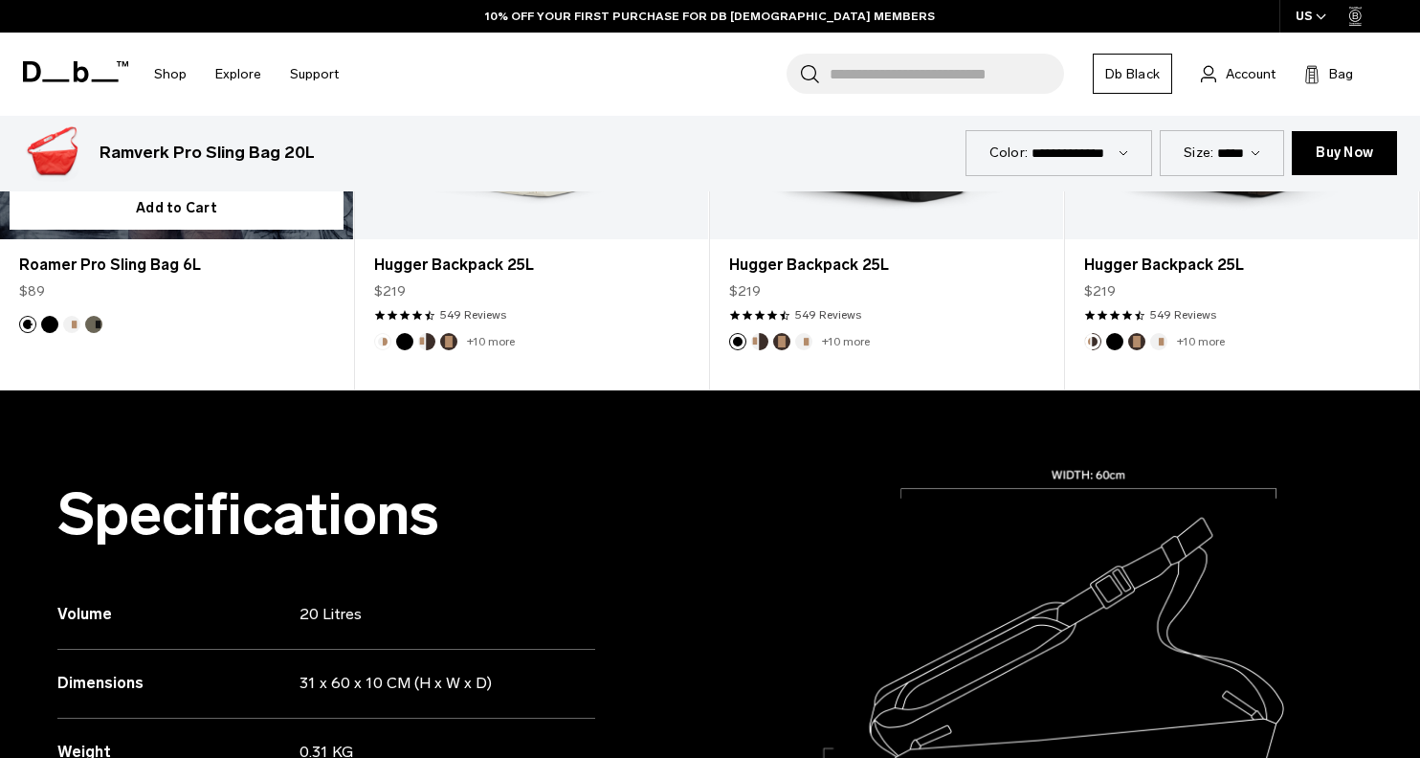
scroll to position [1283, 0]
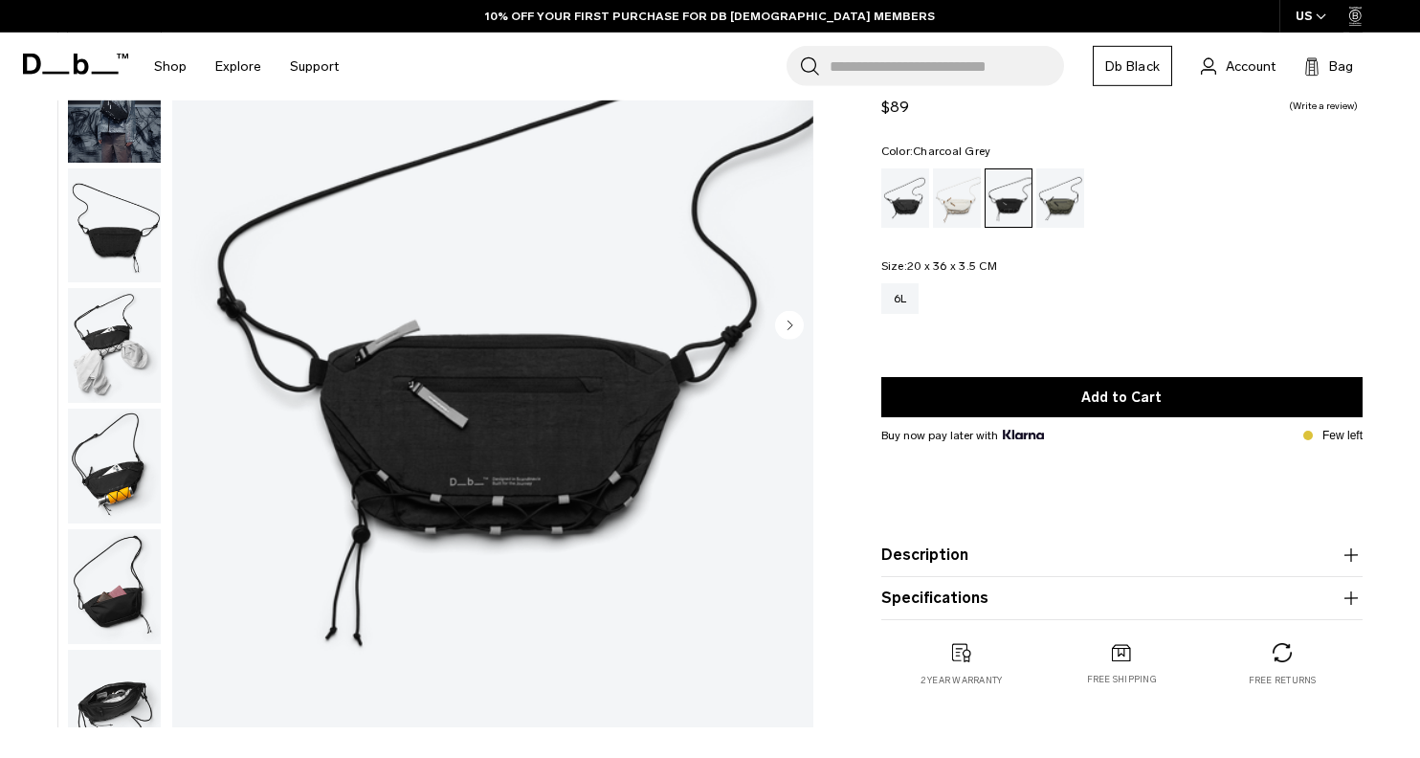
scroll to position [203, 0]
click at [118, 217] on img "button" at bounding box center [114, 225] width 93 height 115
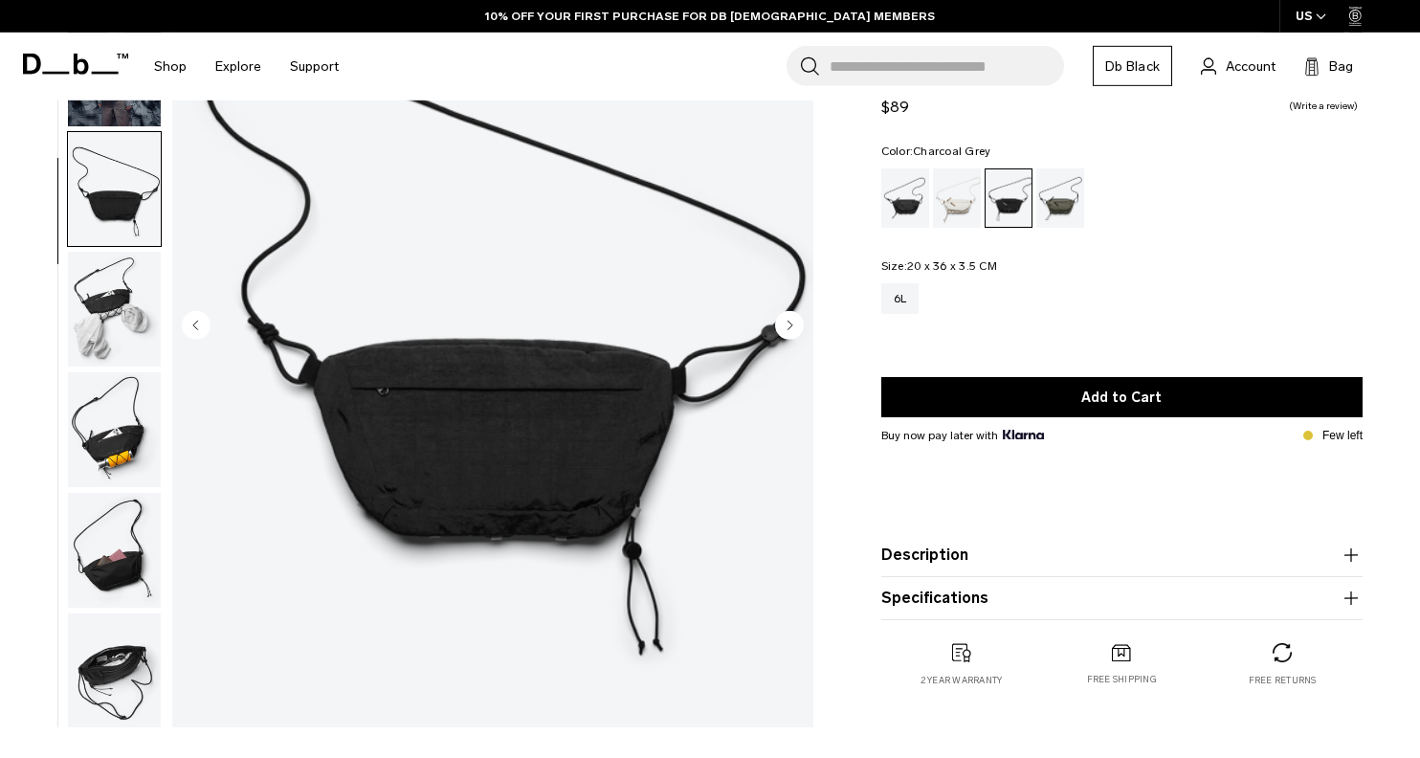
click at [117, 287] on img "button" at bounding box center [114, 309] width 93 height 115
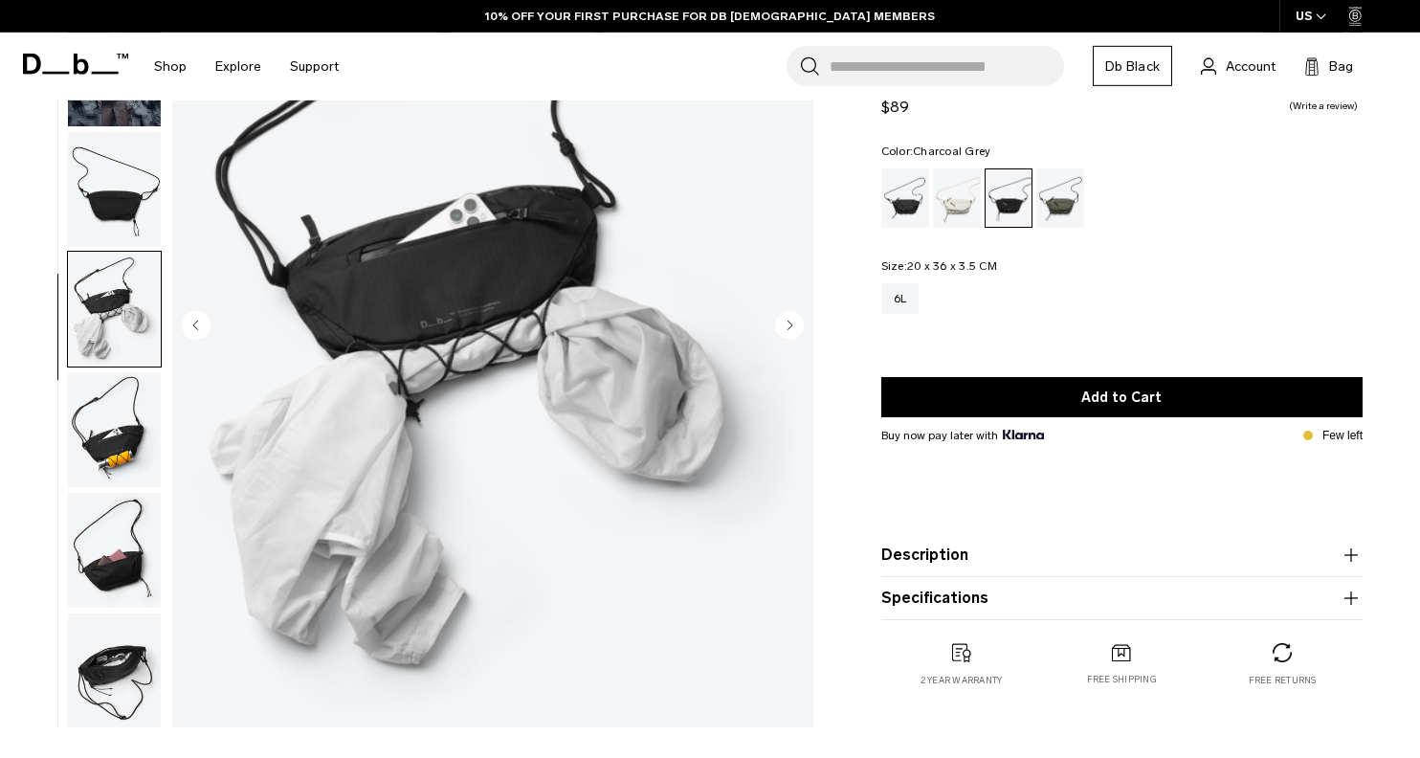
scroll to position [37, 0]
click at [116, 380] on img "button" at bounding box center [114, 428] width 93 height 115
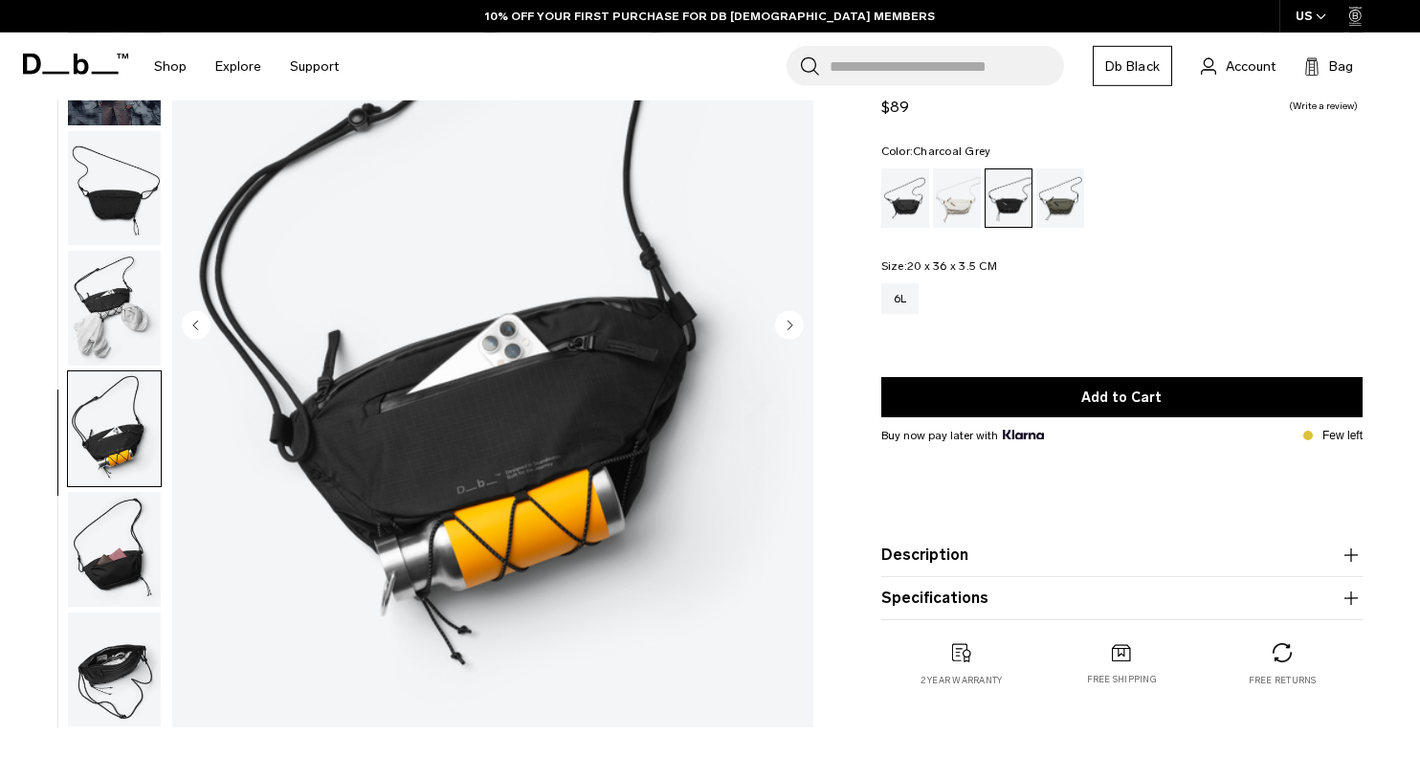
click at [112, 565] on img "button" at bounding box center [114, 549] width 93 height 115
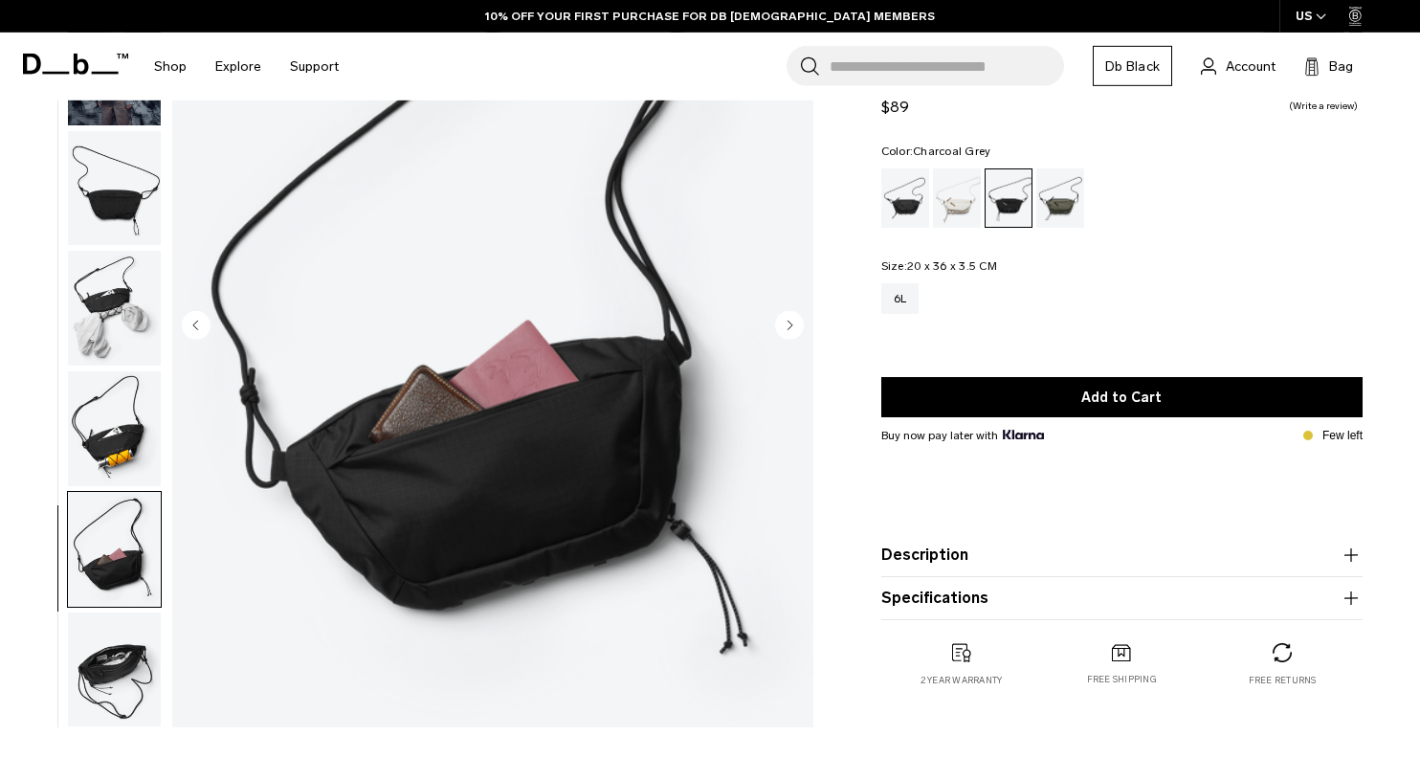
scroll to position [0, 0]
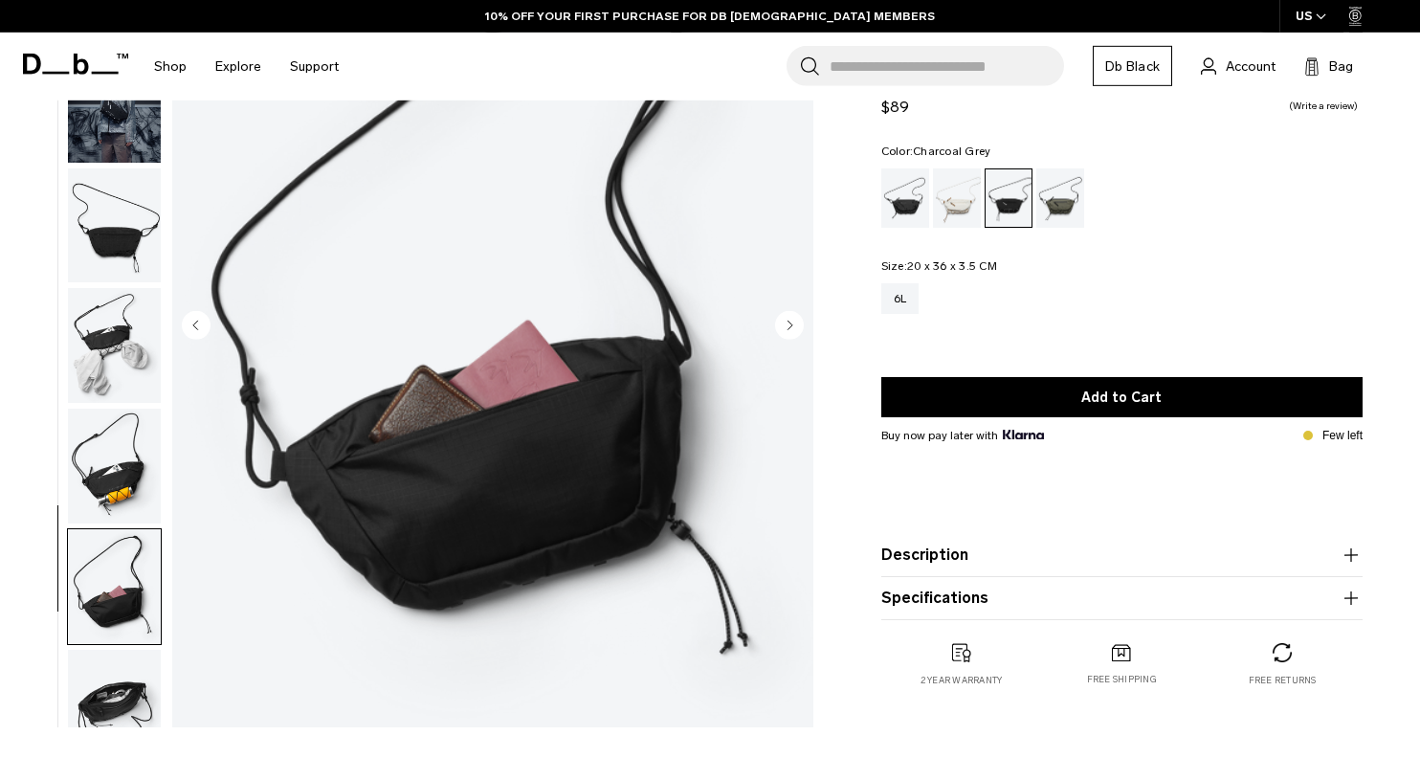
click at [94, 107] on img "button" at bounding box center [114, 105] width 93 height 115
